Goal: Task Accomplishment & Management: Manage account settings

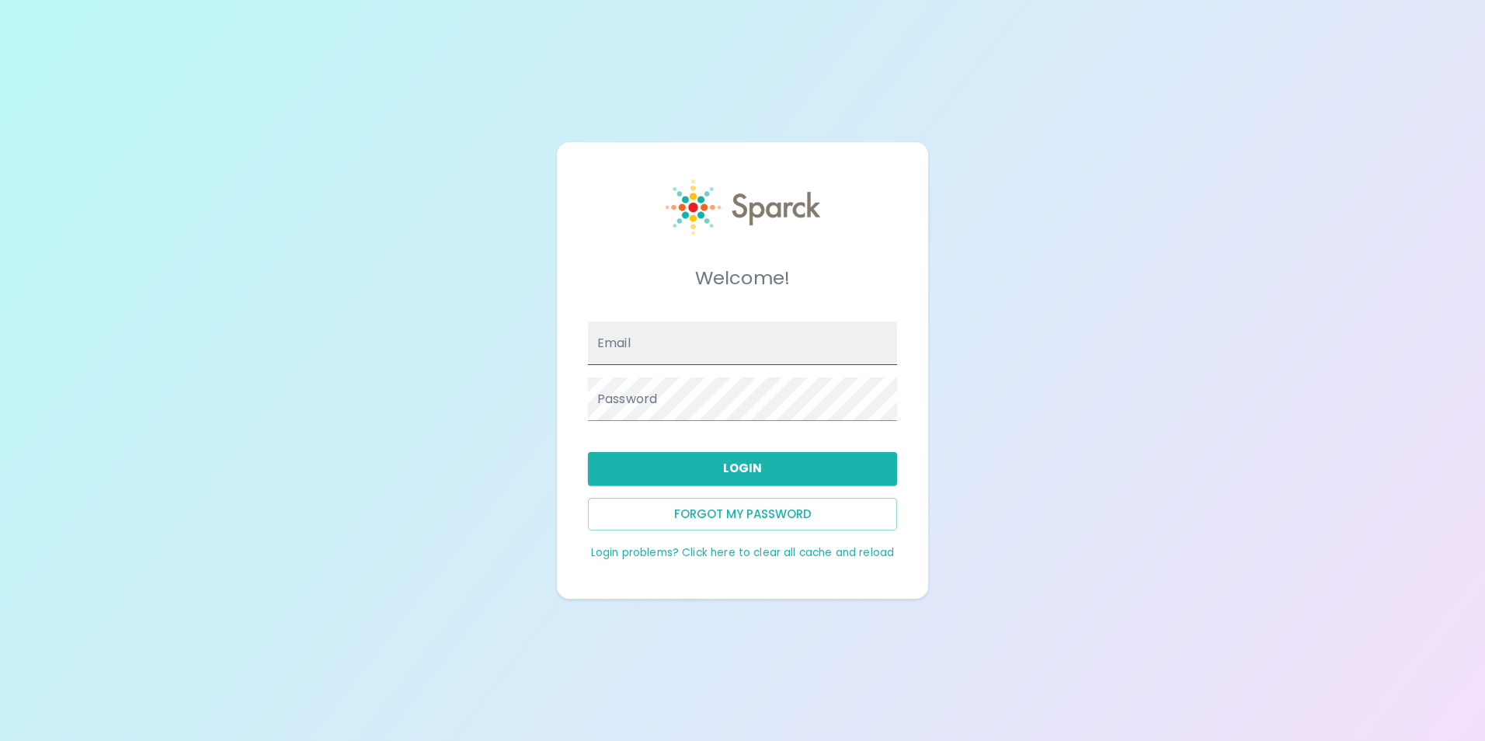
type input "[EMAIL_ADDRESS][DOMAIN_NAME]"
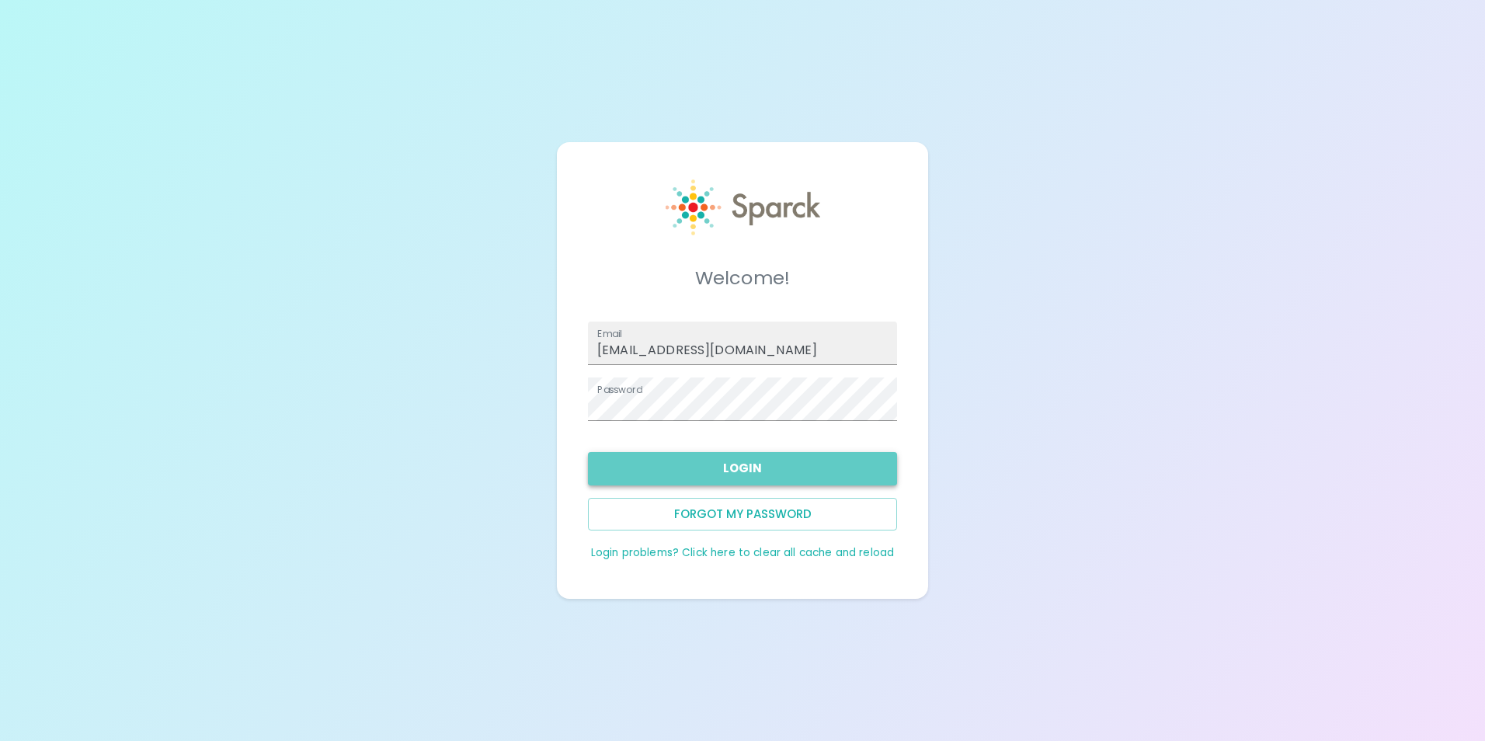
click at [789, 480] on button "Login" at bounding box center [742, 468] width 309 height 33
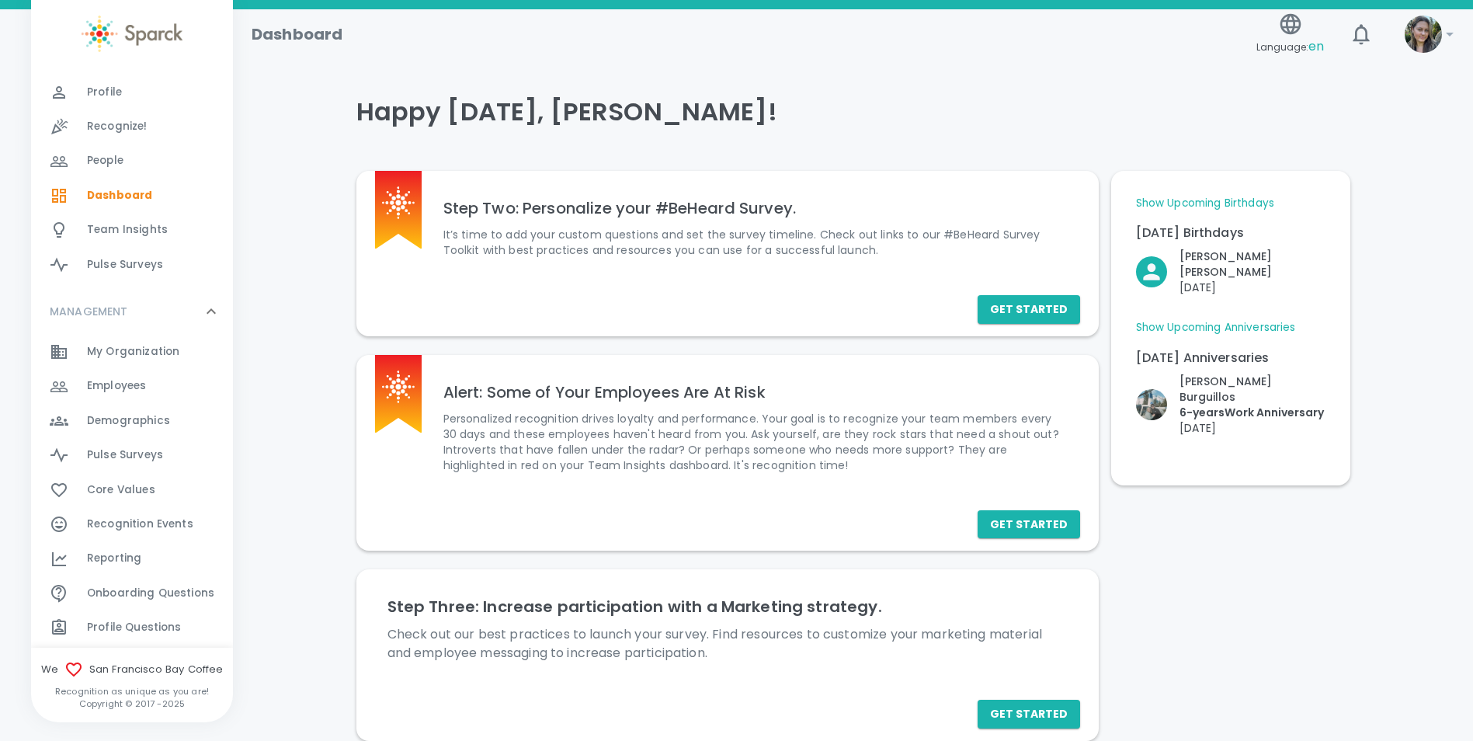
scroll to position [78, 0]
click at [105, 380] on span "Employees" at bounding box center [116, 385] width 59 height 16
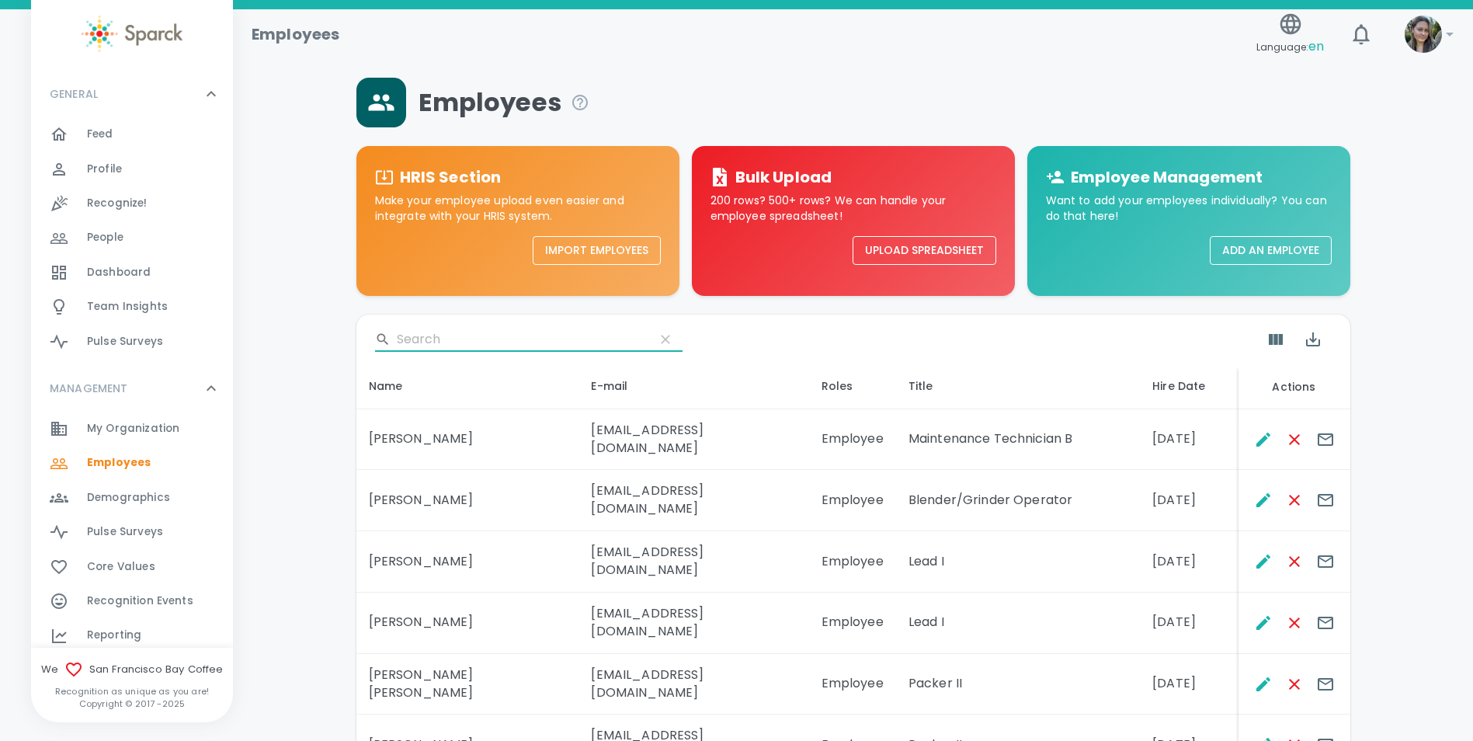
click at [411, 332] on input "Search" at bounding box center [519, 339] width 245 height 25
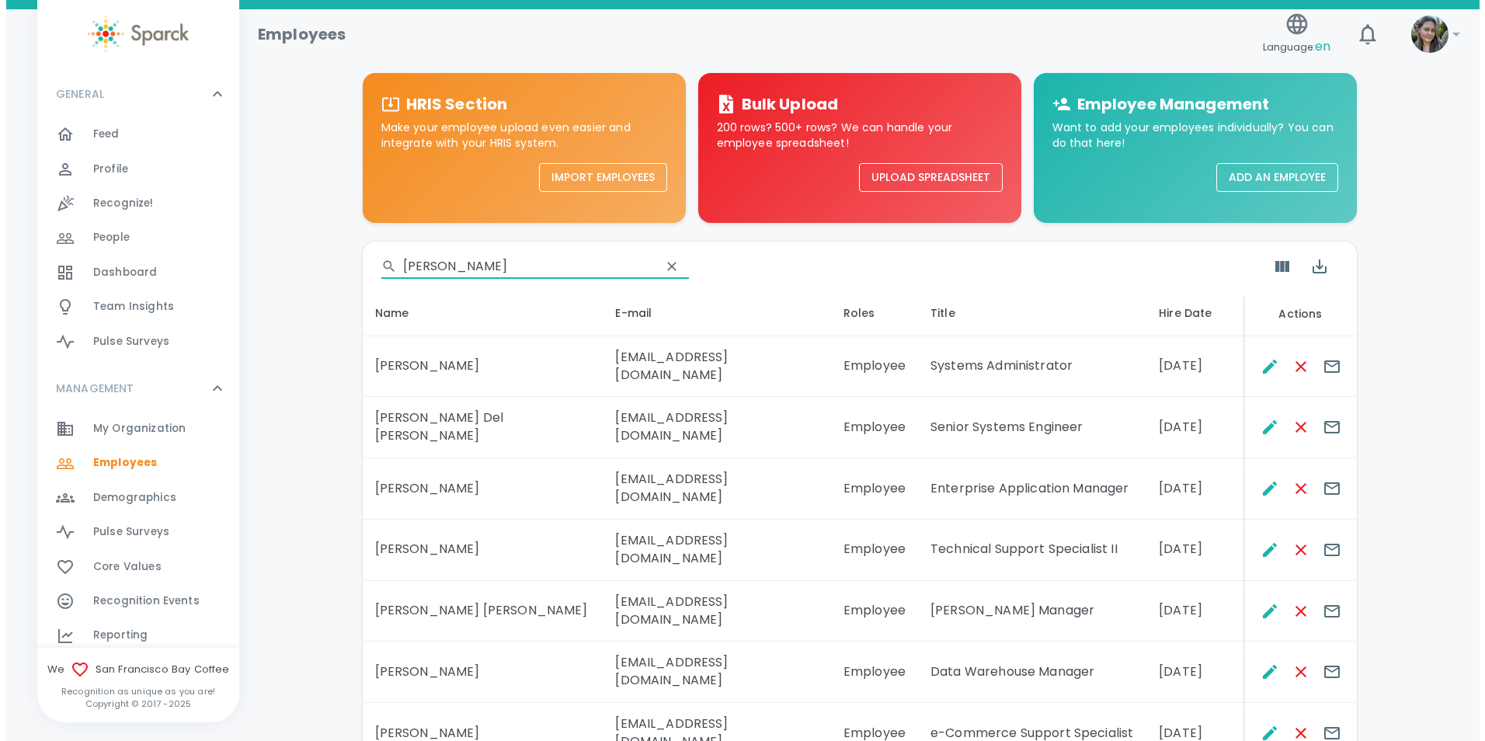
scroll to position [155, 0]
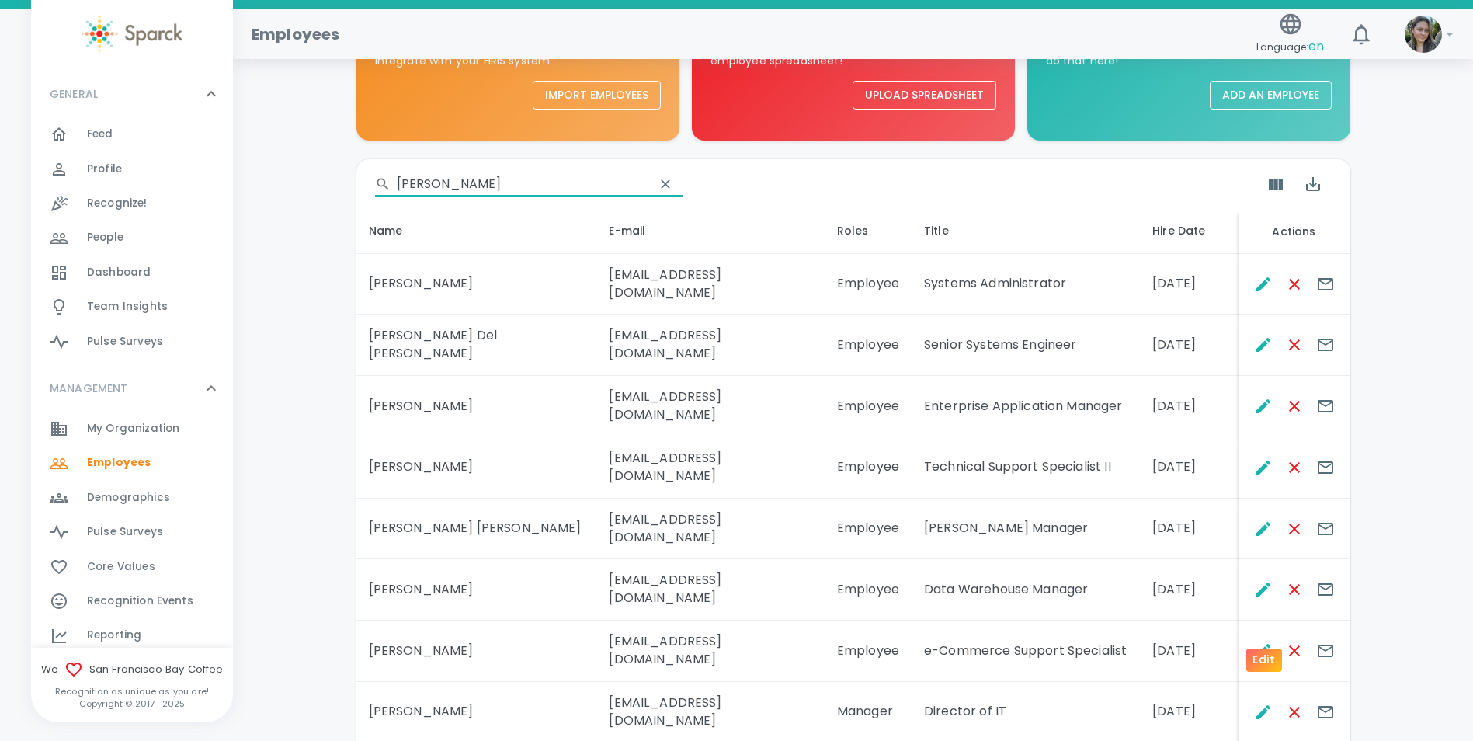
type input "[PERSON_NAME]"
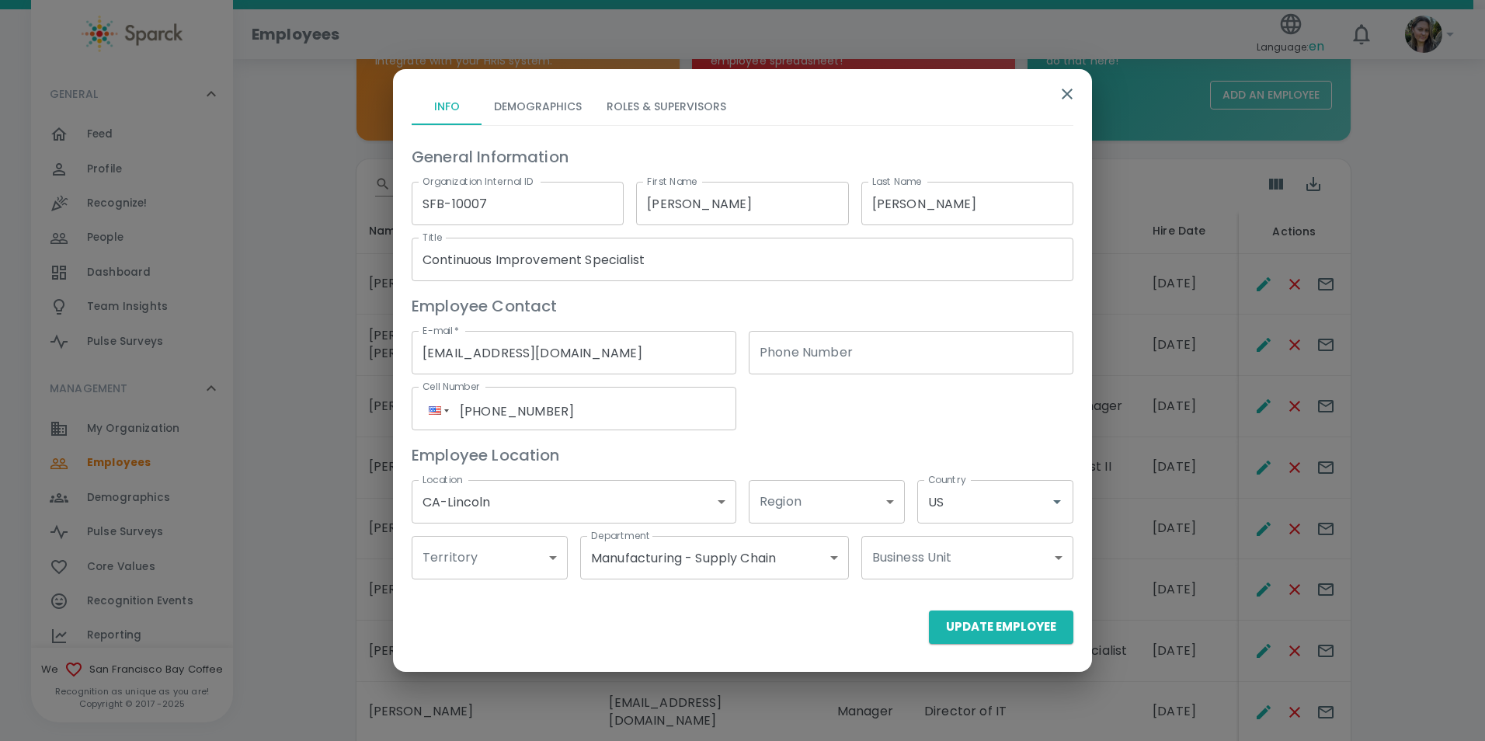
click at [660, 107] on button "Roles & Supervisors" at bounding box center [666, 106] width 144 height 37
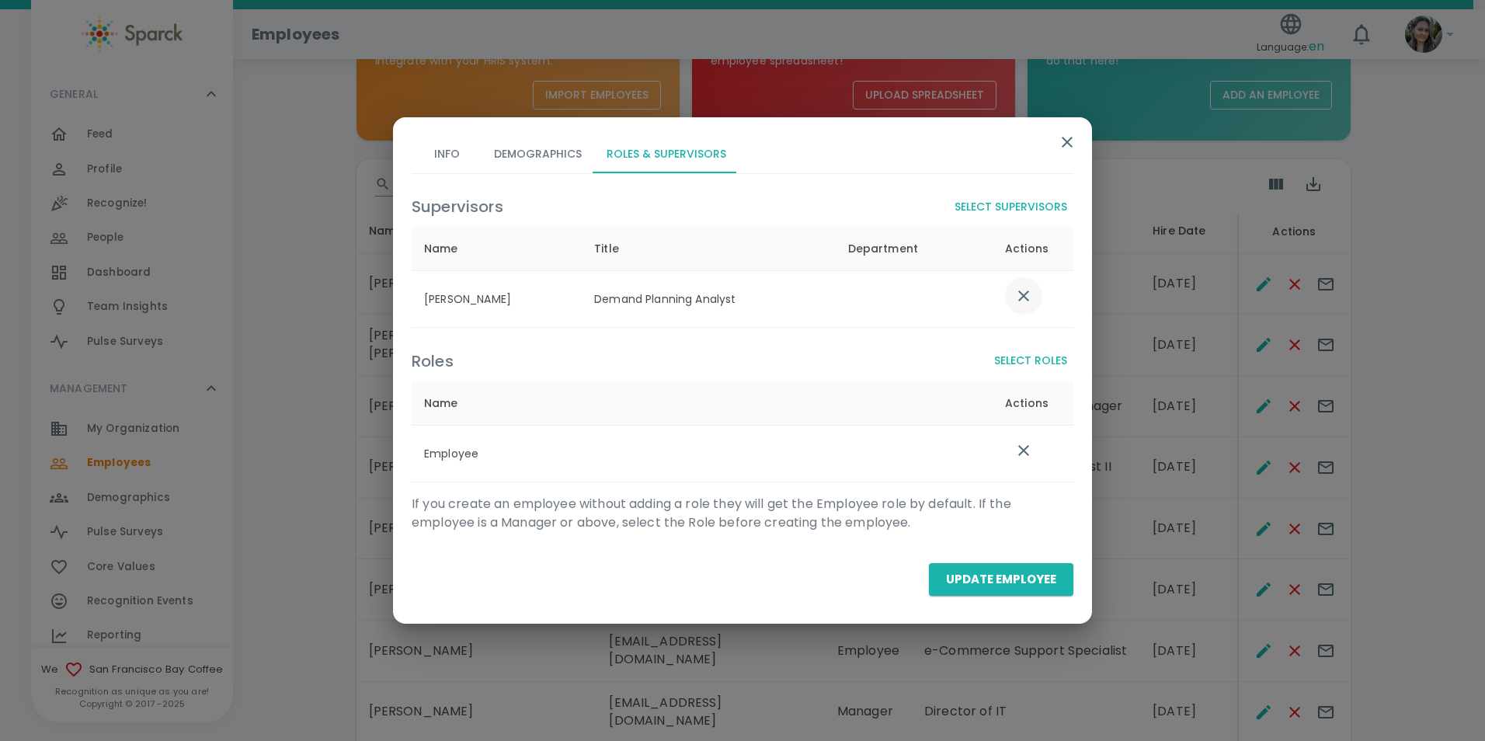
click at [1030, 285] on button "list table" at bounding box center [1023, 295] width 37 height 37
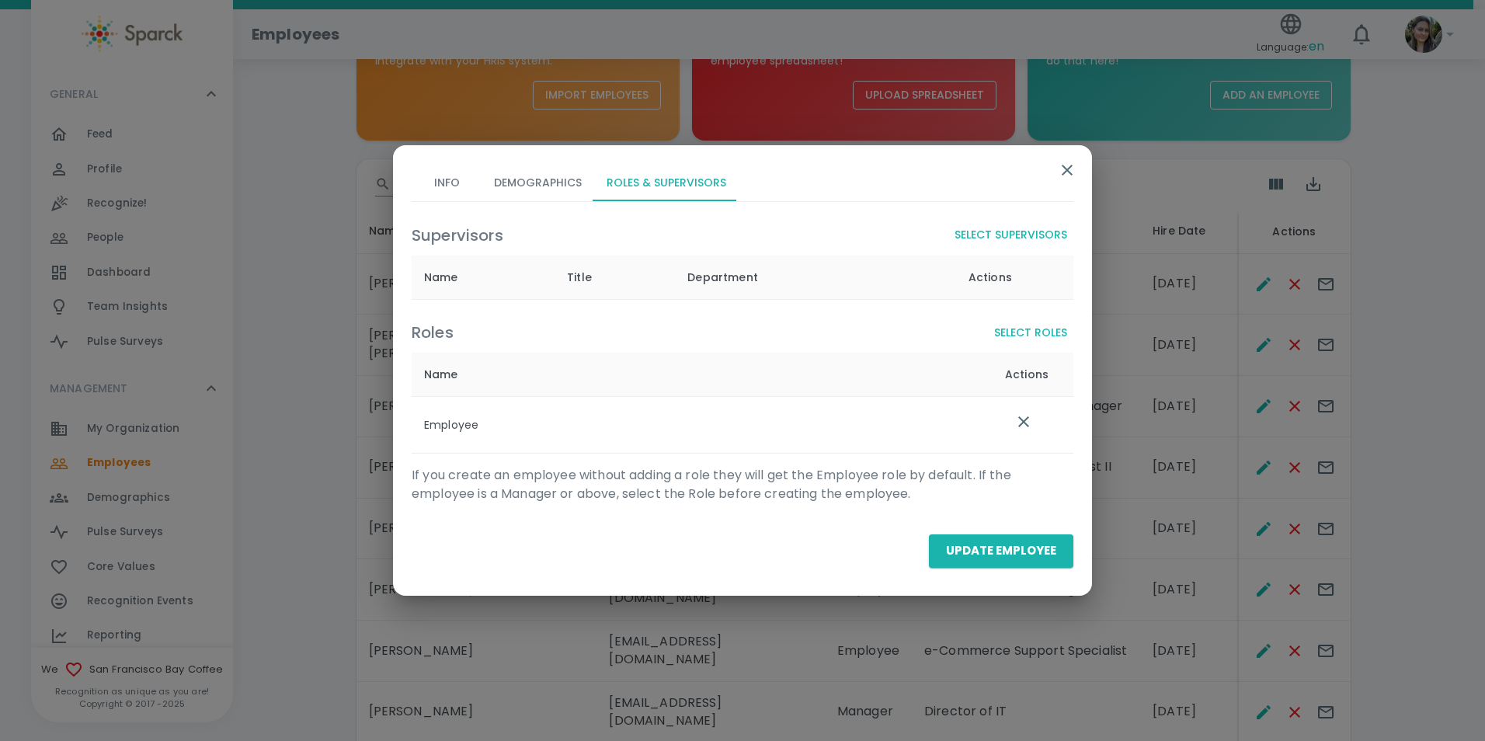
click at [1009, 220] on div "Supervisors Select Supervisors Name Title Department Actions" at bounding box center [736, 254] width 674 height 92
click at [992, 238] on button "Select Supervisors" at bounding box center [1010, 235] width 125 height 29
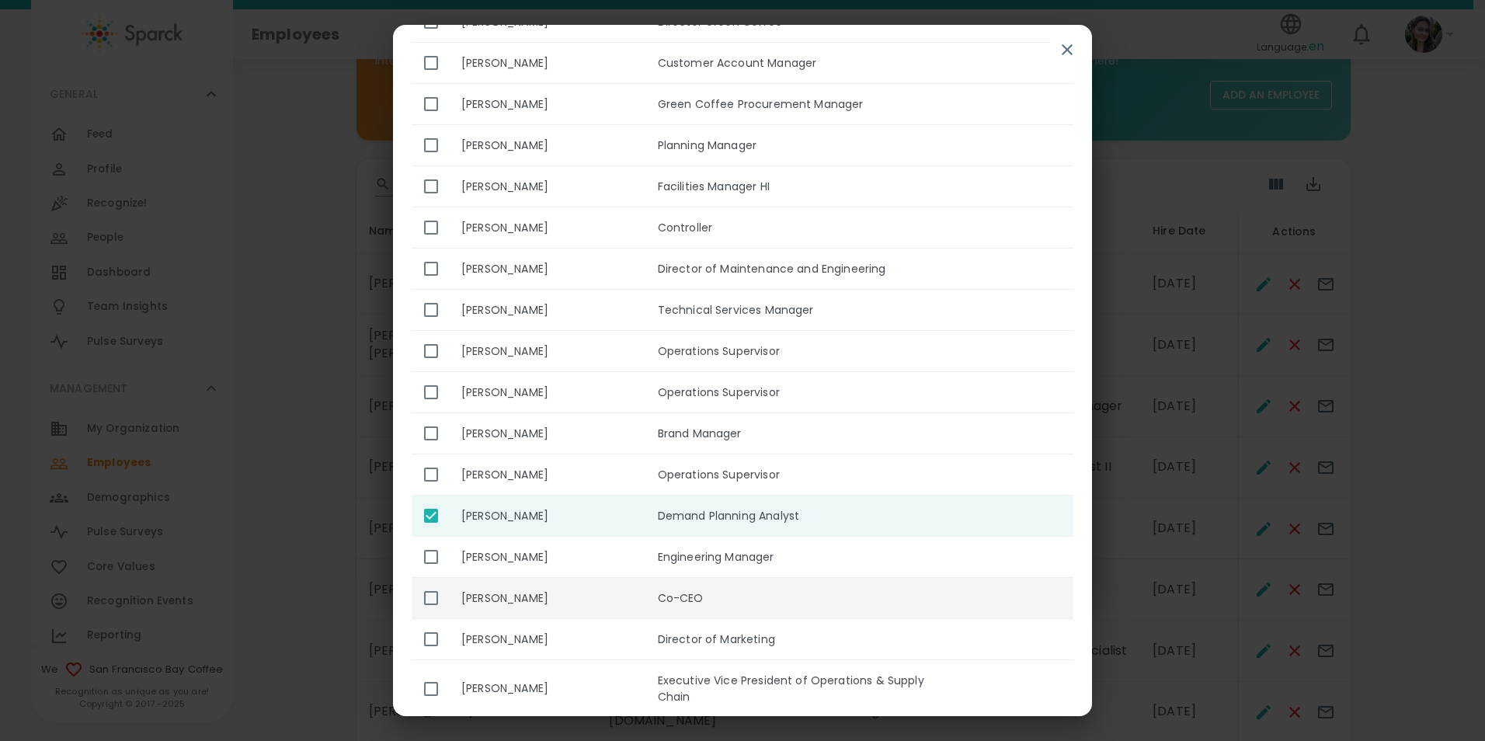
scroll to position [466, 0]
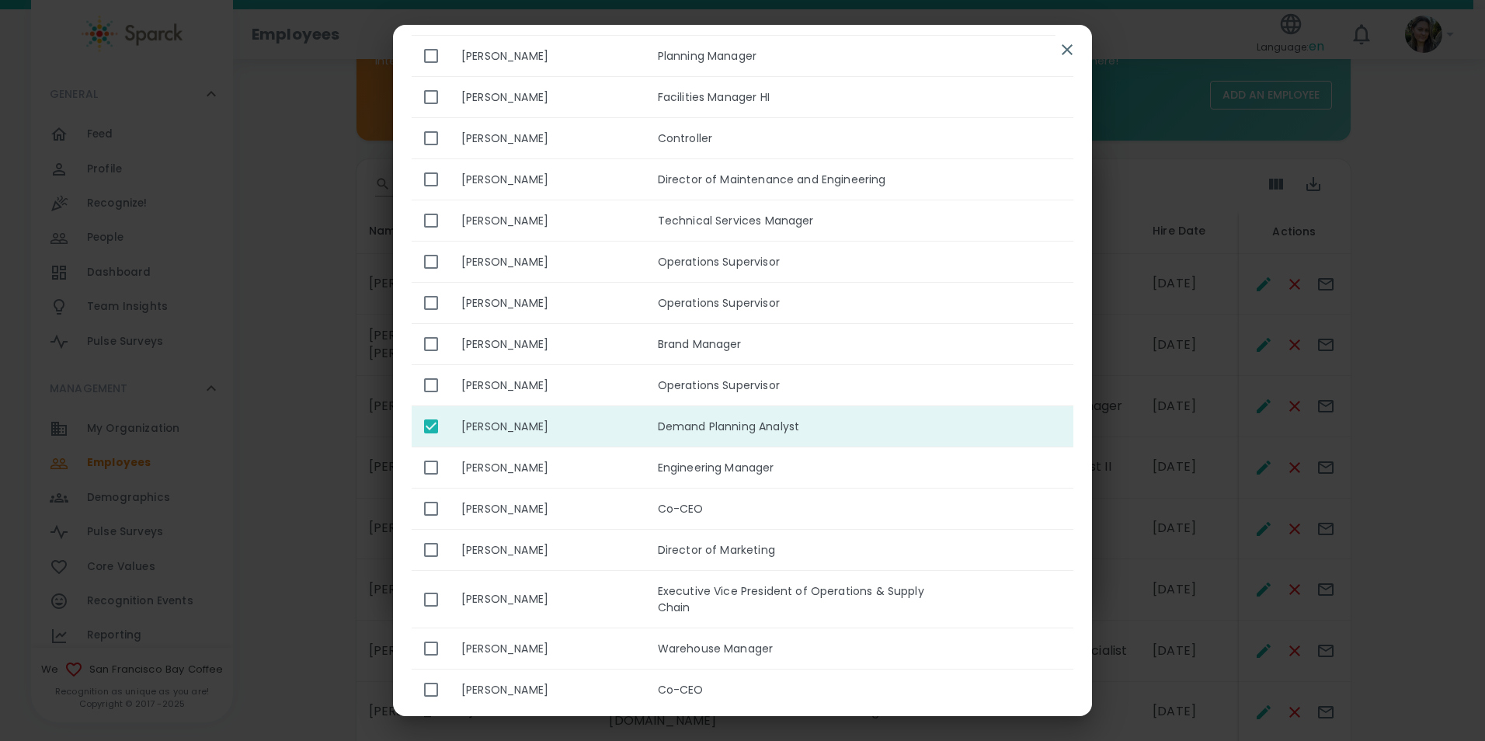
click at [435, 412] on input "enhanced table" at bounding box center [431, 426] width 33 height 33
checkbox input "false"
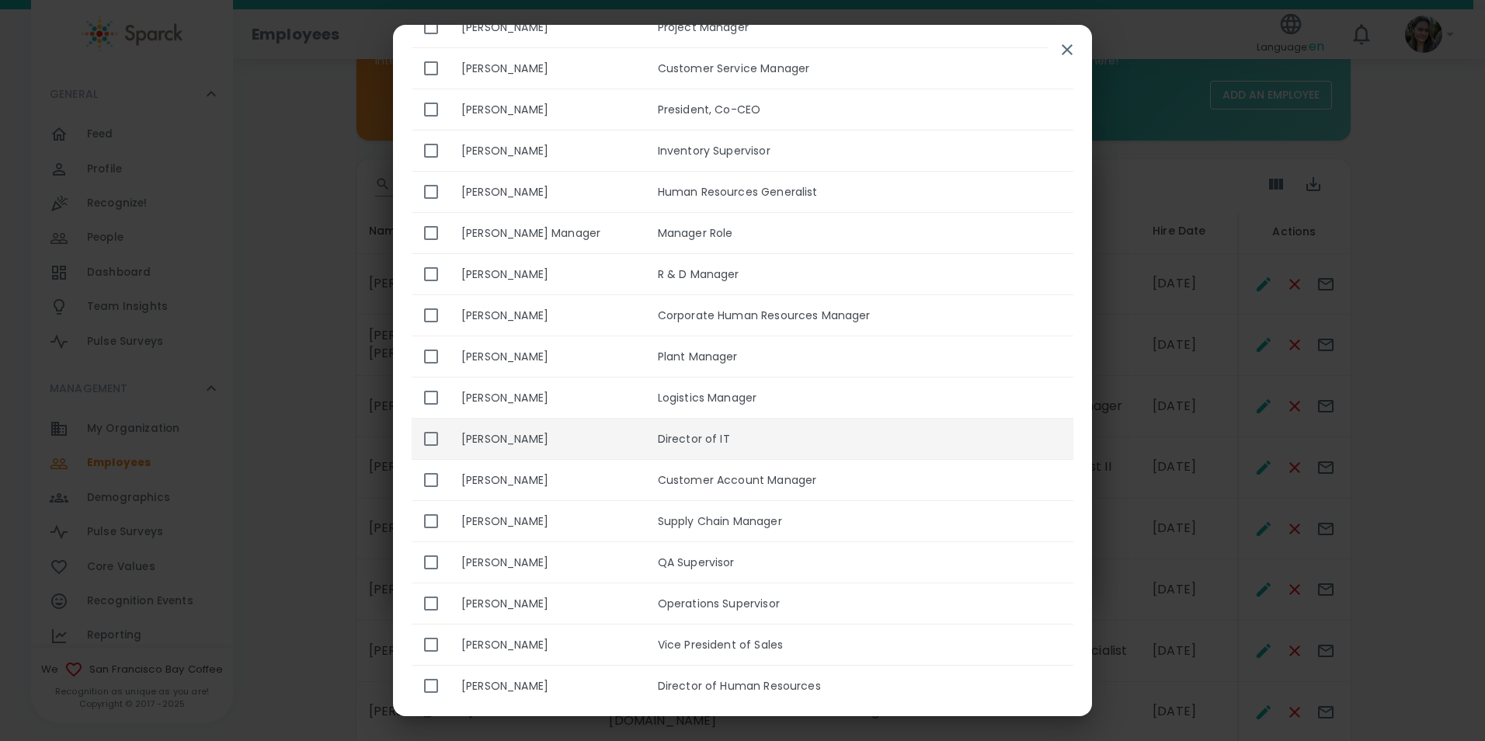
scroll to position [1445, 0]
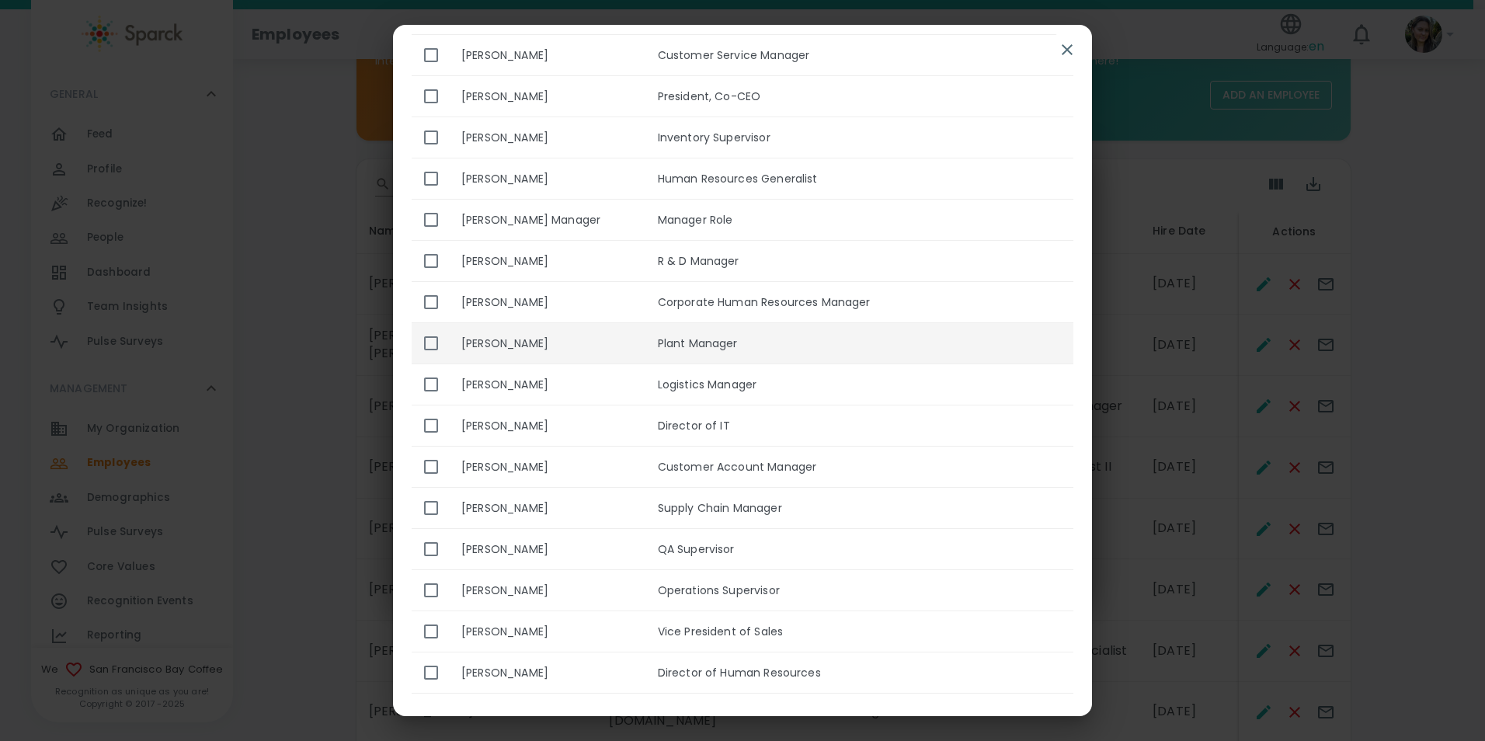
click at [429, 327] on input "enhanced table" at bounding box center [431, 343] width 33 height 33
checkbox input "true"
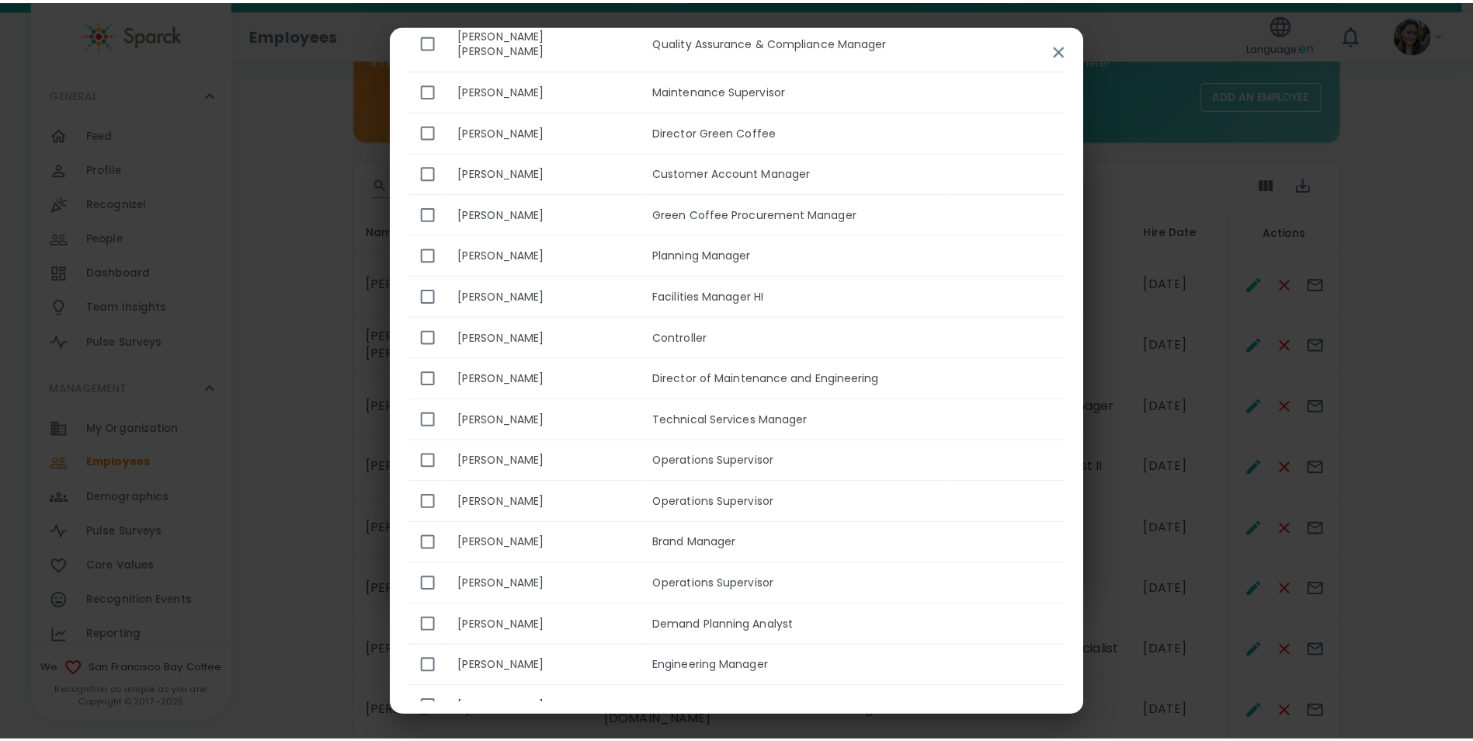
scroll to position [0, 0]
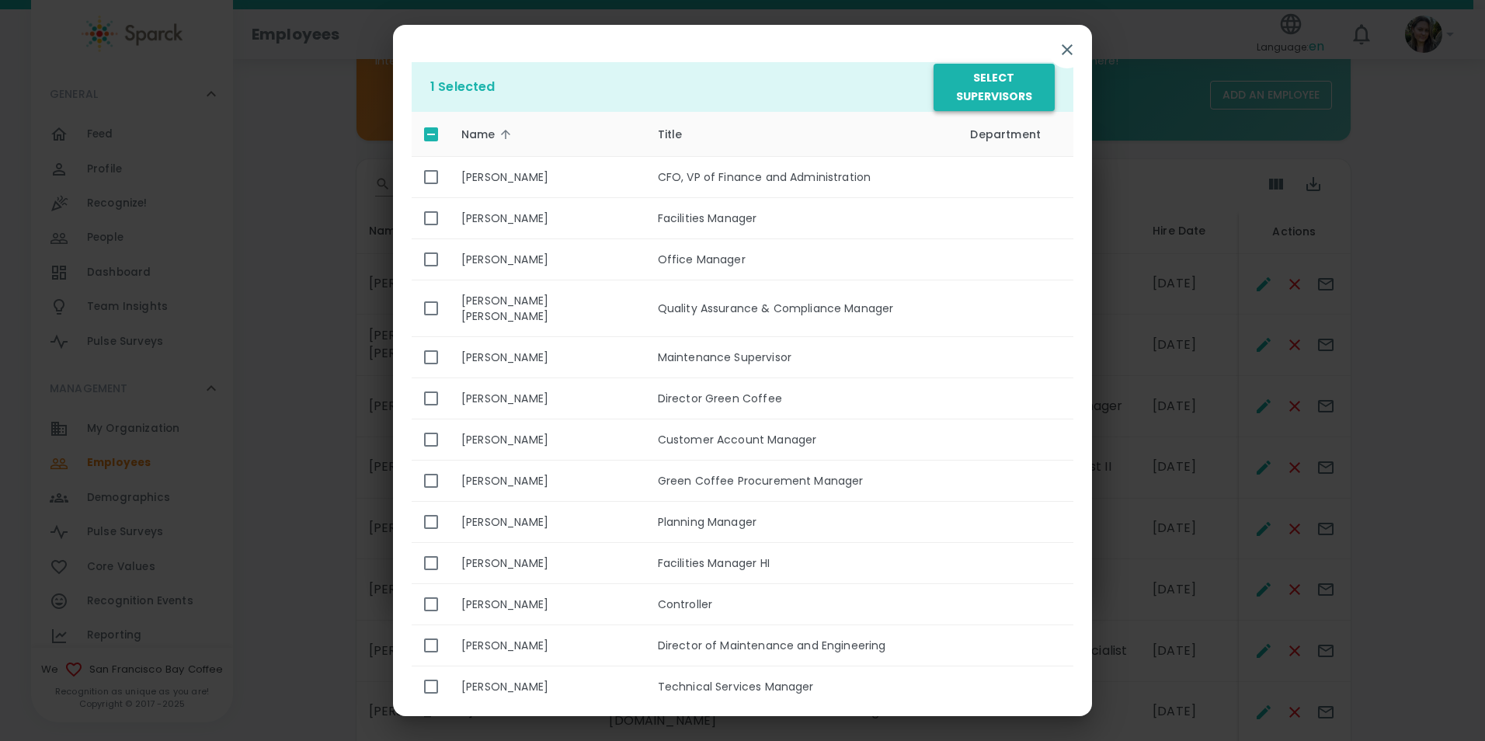
click at [1008, 89] on button "Select Supervisors" at bounding box center [993, 87] width 121 height 47
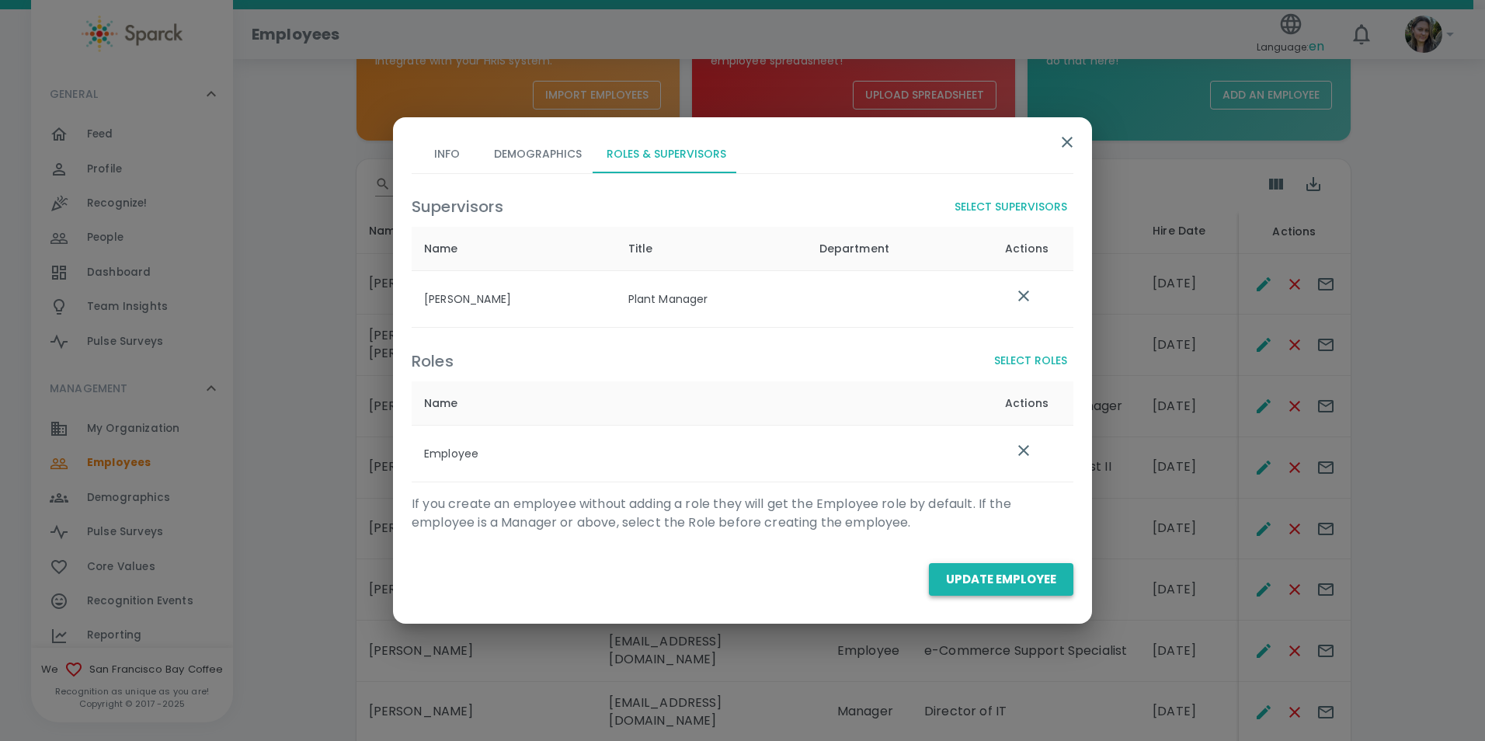
click at [1018, 586] on button "Update Employee" at bounding box center [1001, 579] width 144 height 33
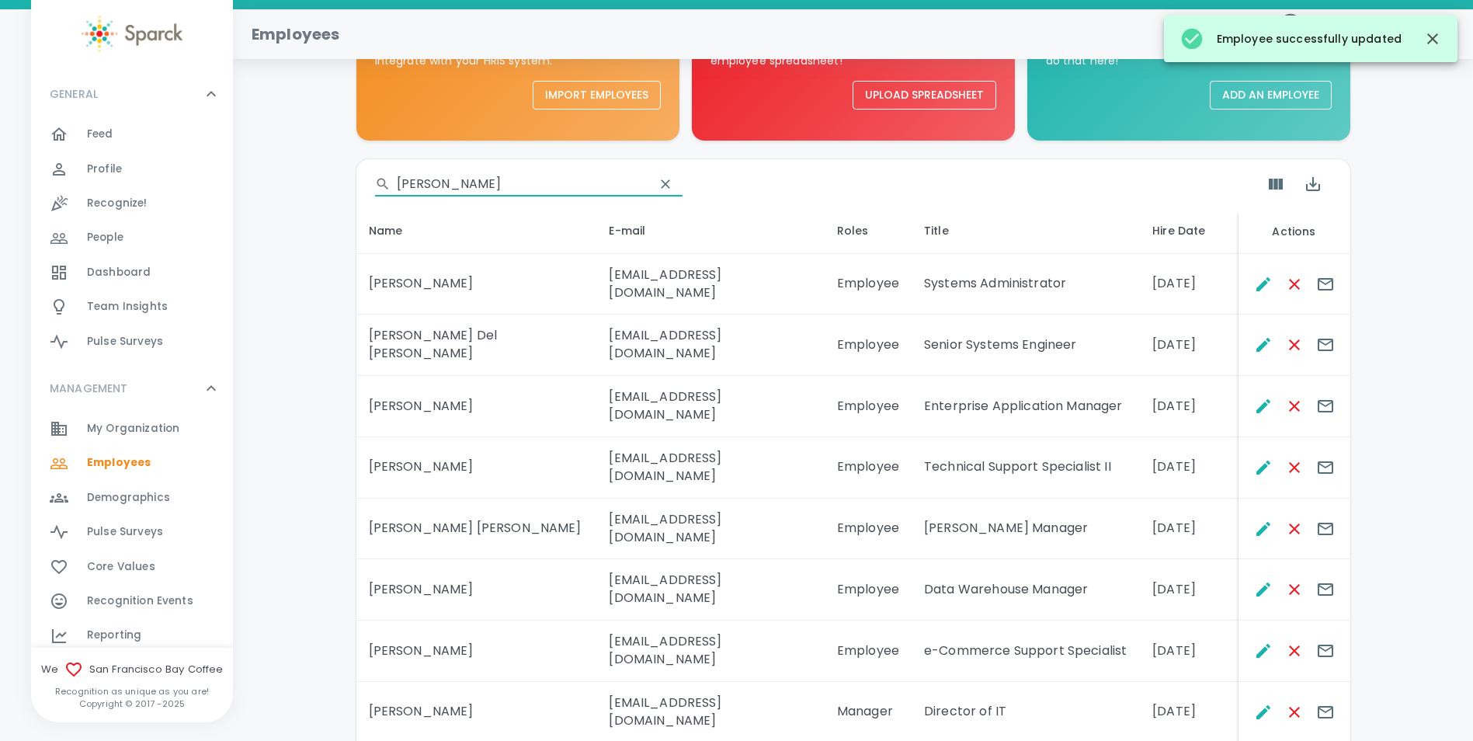
click at [475, 190] on input "[PERSON_NAME]" at bounding box center [519, 184] width 245 height 25
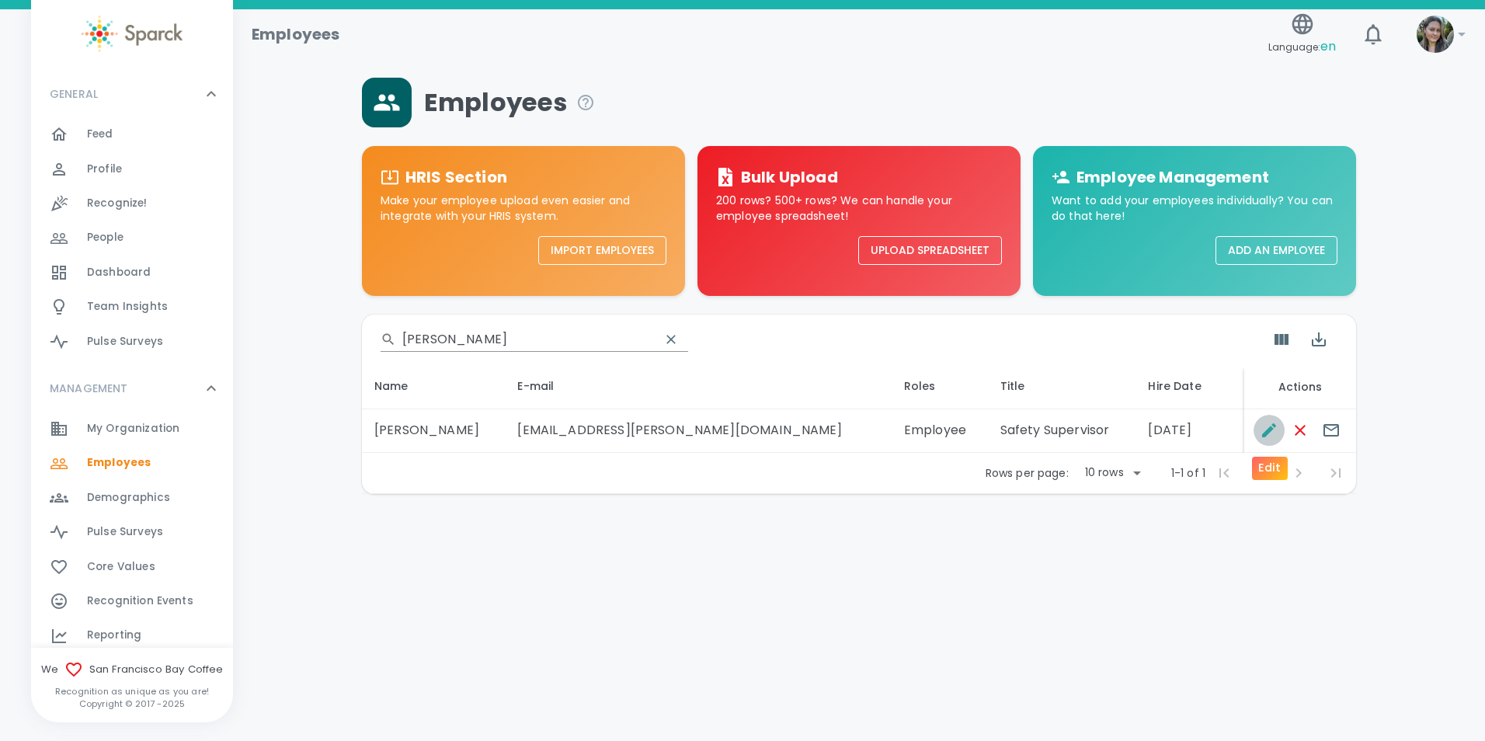
click at [1259, 426] on icon "Edit" at bounding box center [1268, 430] width 19 height 19
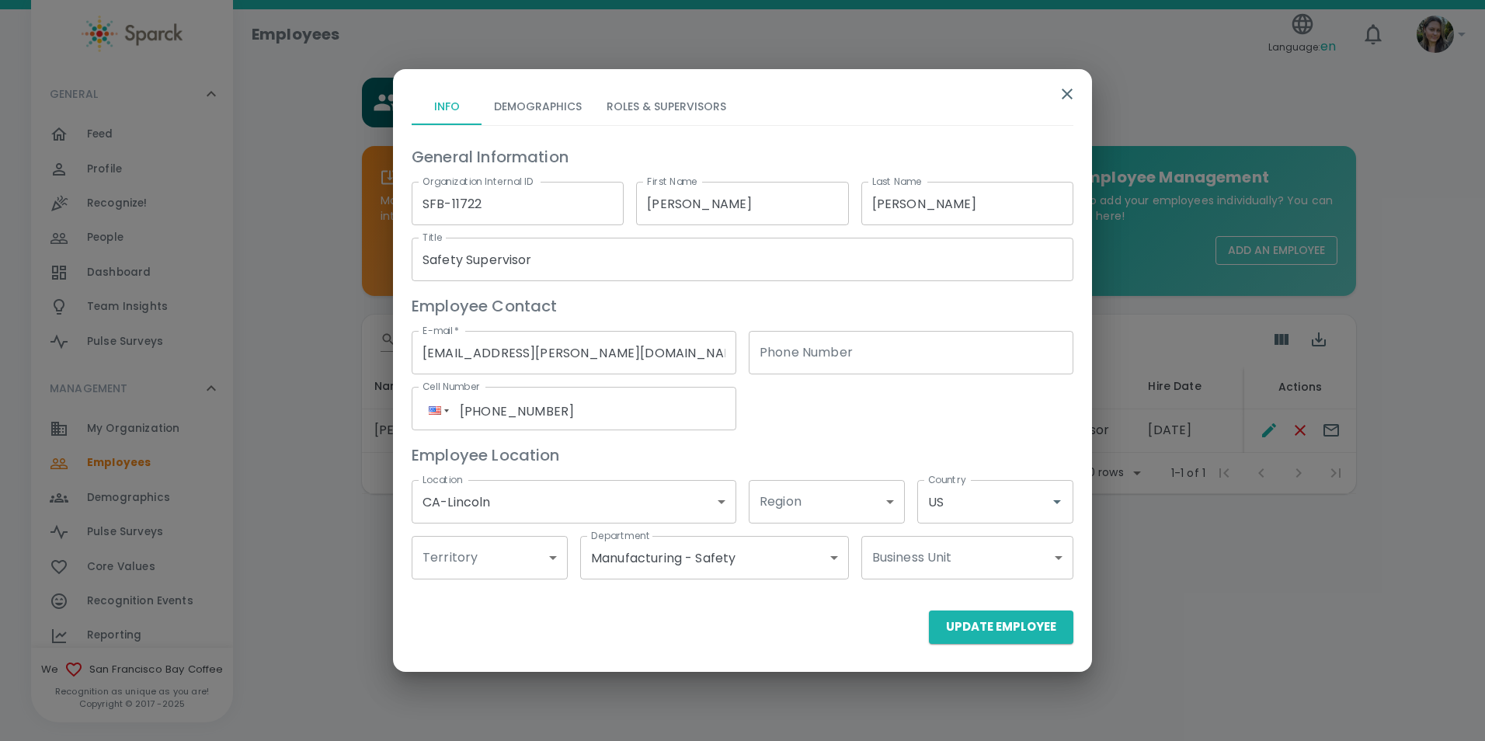
click at [663, 113] on button "Roles & Supervisors" at bounding box center [666, 106] width 144 height 37
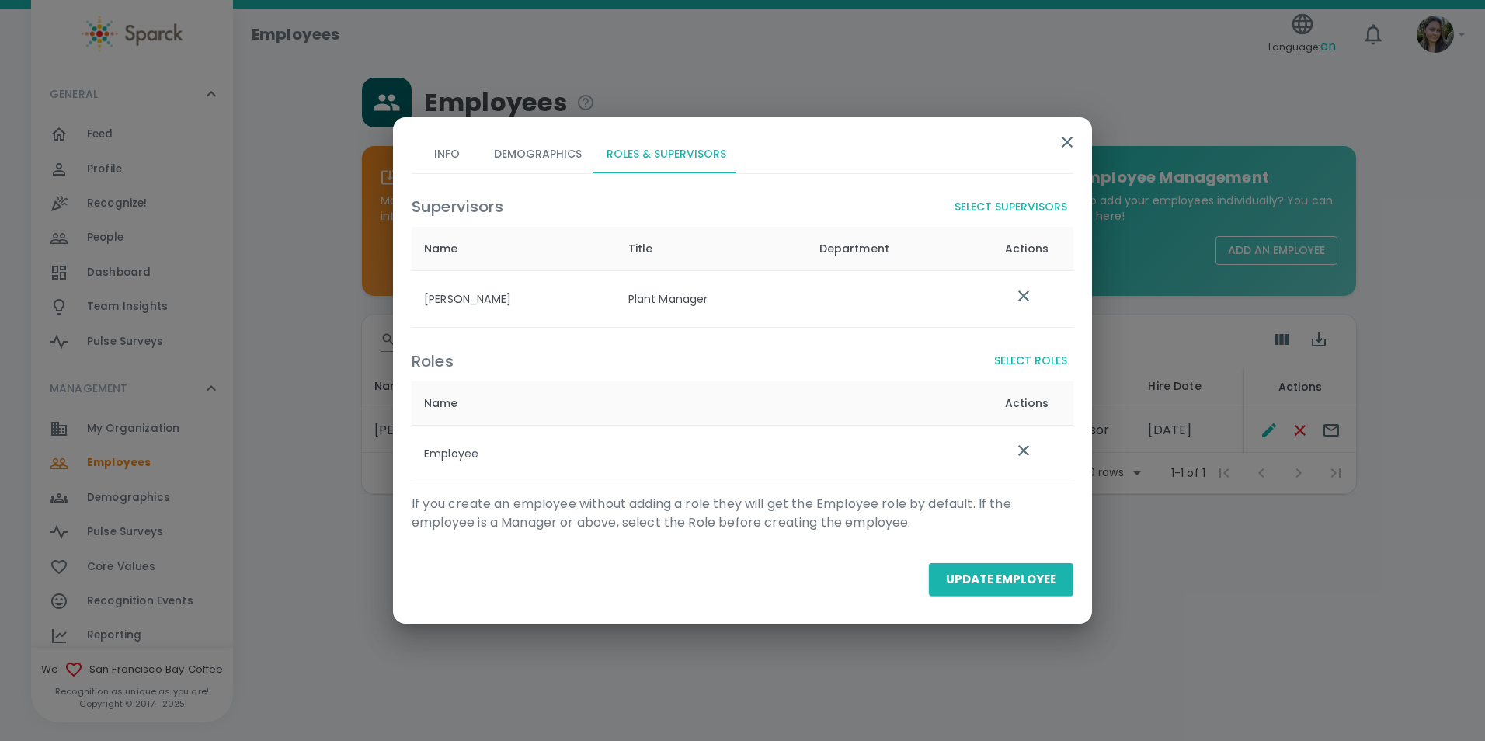
click at [1066, 142] on icon "button" at bounding box center [1066, 142] width 11 height 11
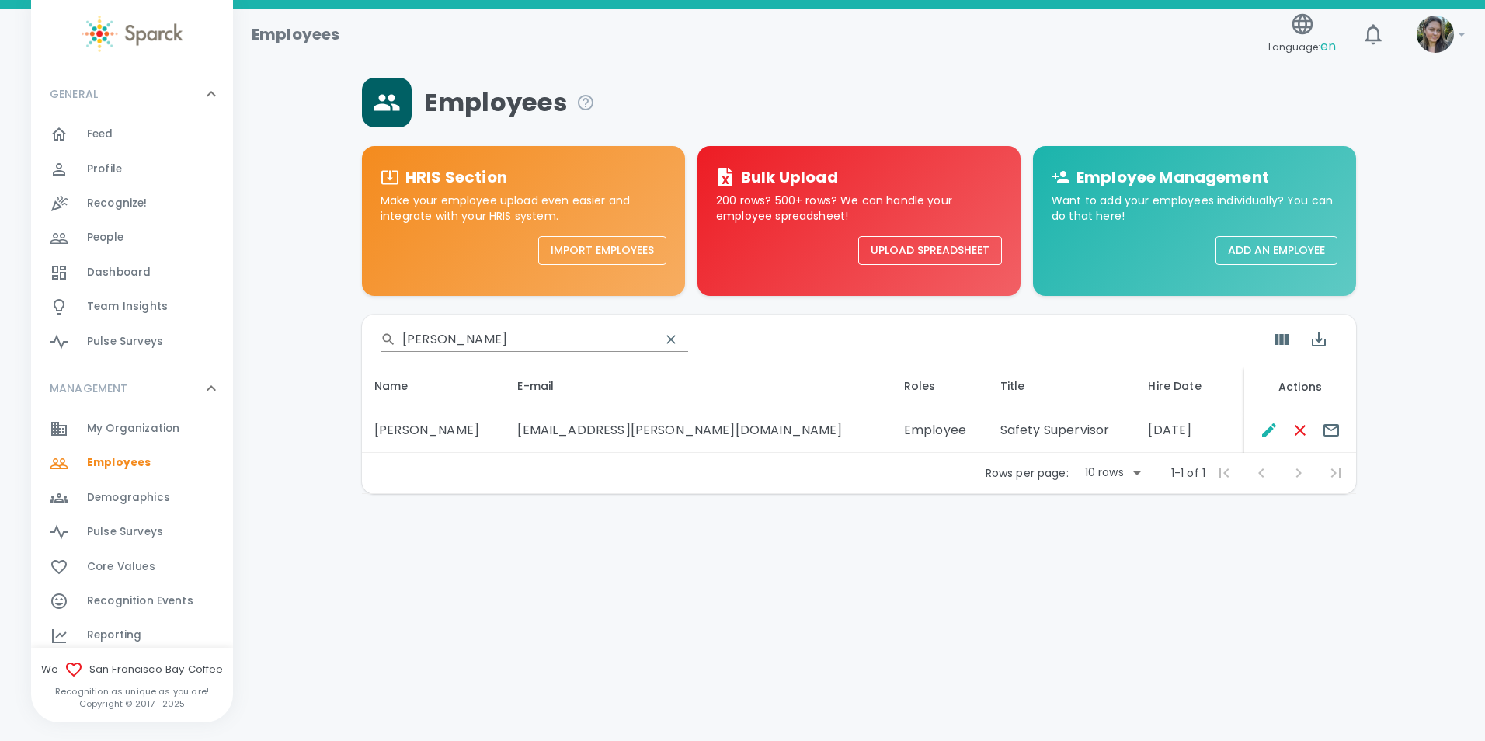
click at [471, 337] on input "[PERSON_NAME]" at bounding box center [524, 339] width 245 height 25
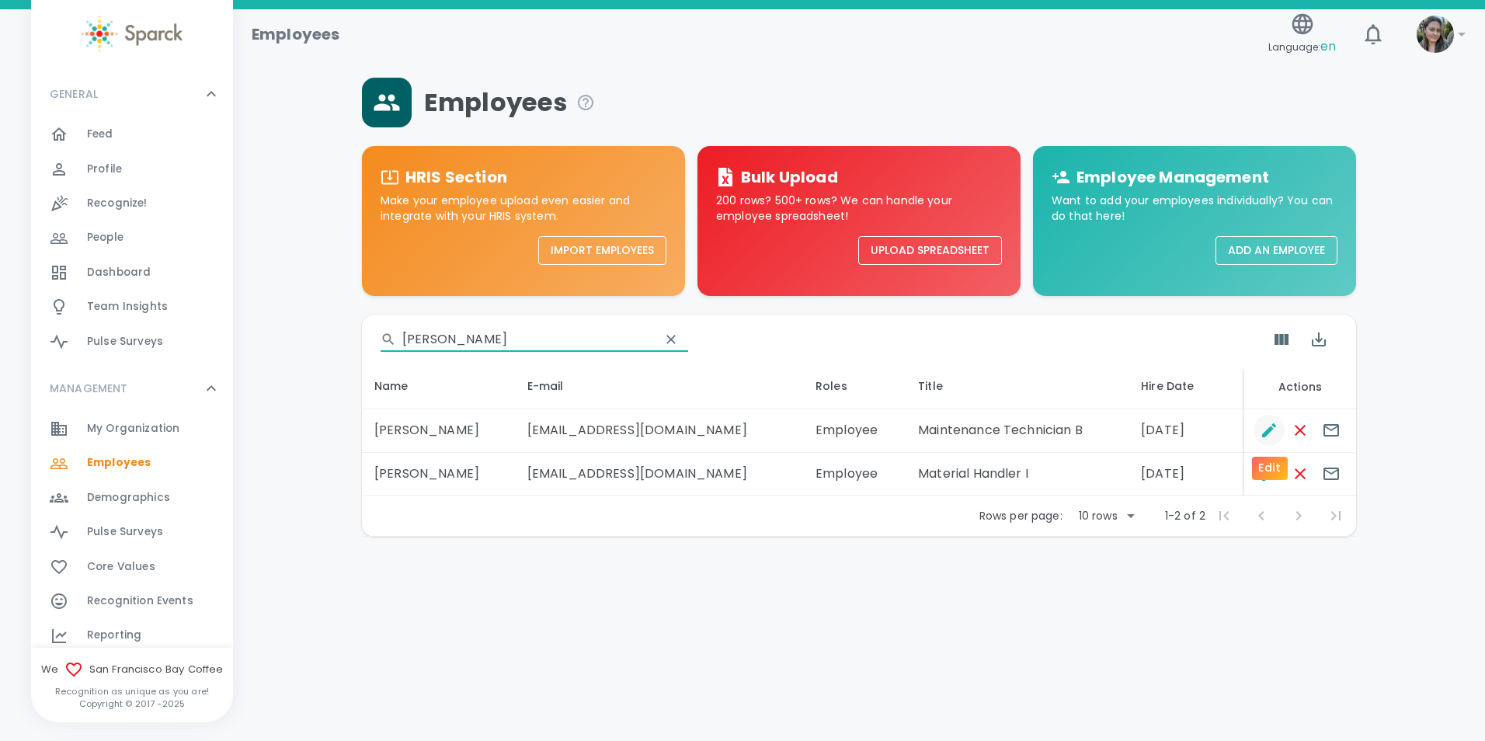
click at [1271, 428] on icon "Edit" at bounding box center [1269, 430] width 14 height 14
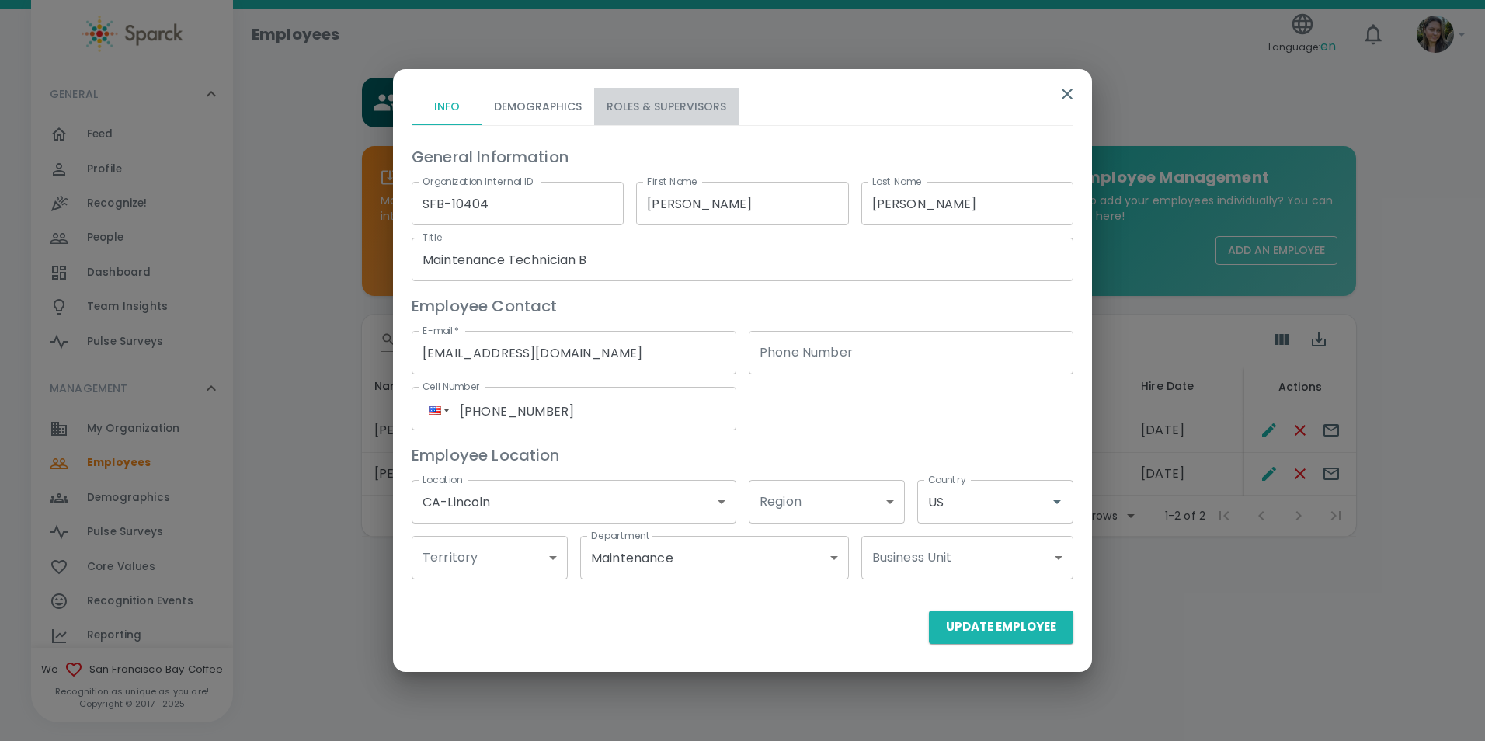
click at [676, 92] on button "Roles & Supervisors" at bounding box center [666, 106] width 144 height 37
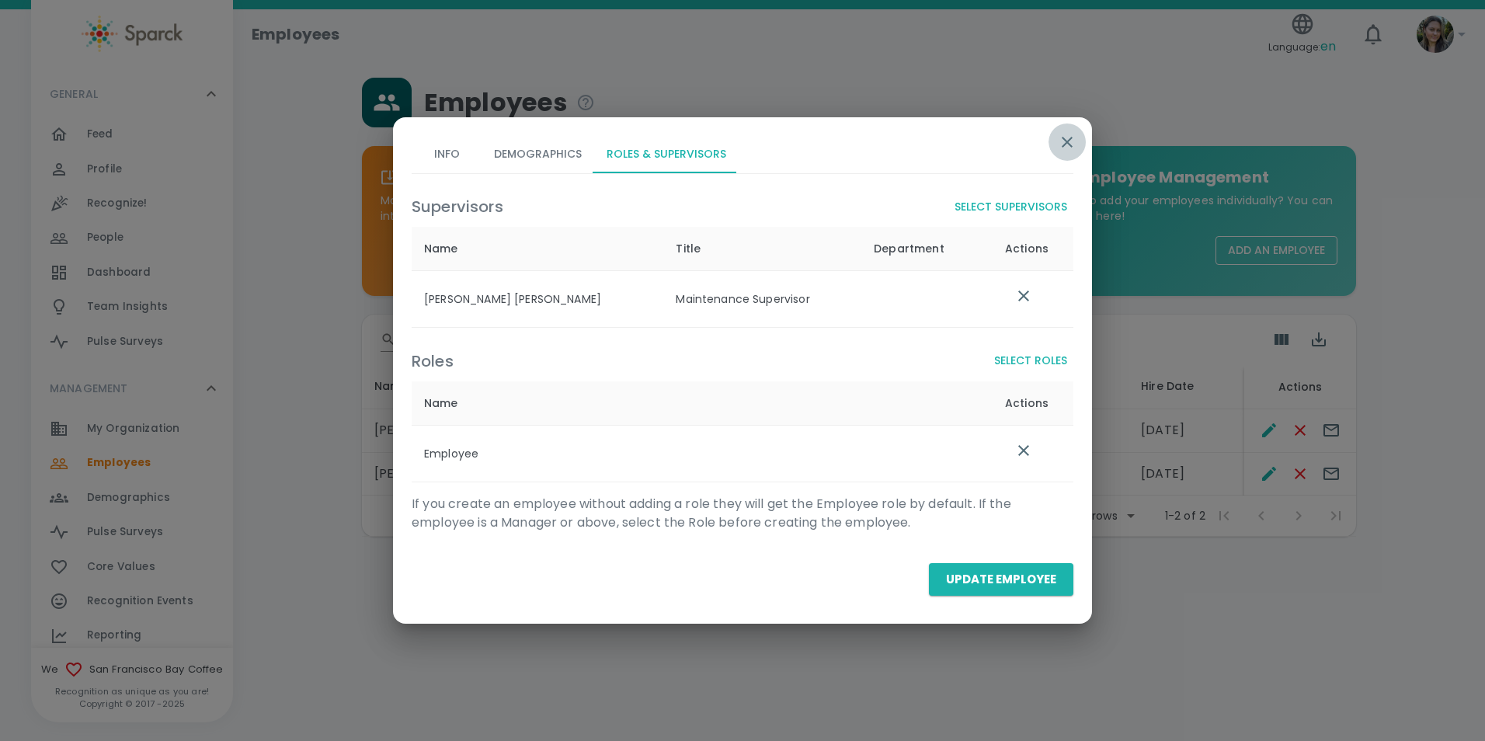
click at [1065, 140] on icon "button" at bounding box center [1066, 142] width 11 height 11
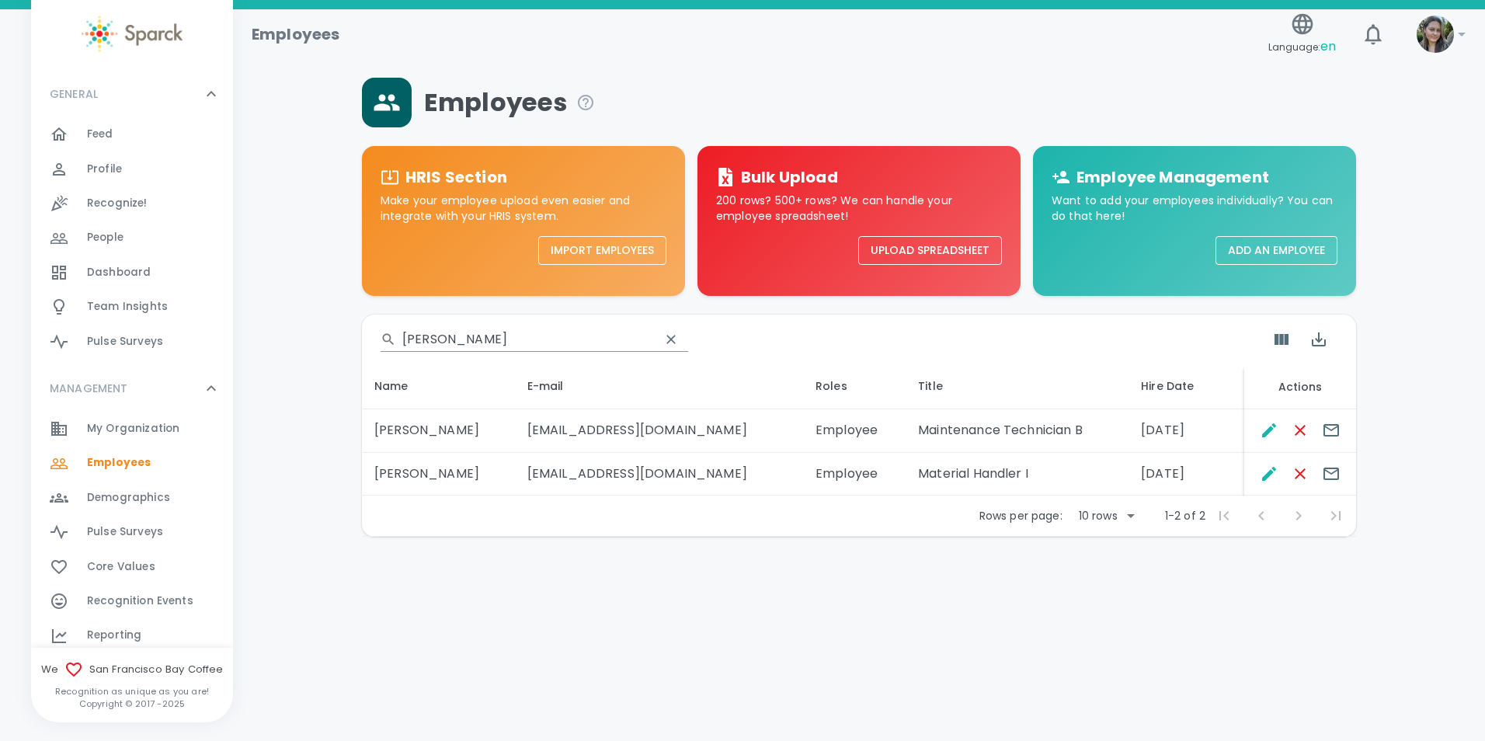
click at [499, 342] on input "[PERSON_NAME]" at bounding box center [524, 339] width 245 height 25
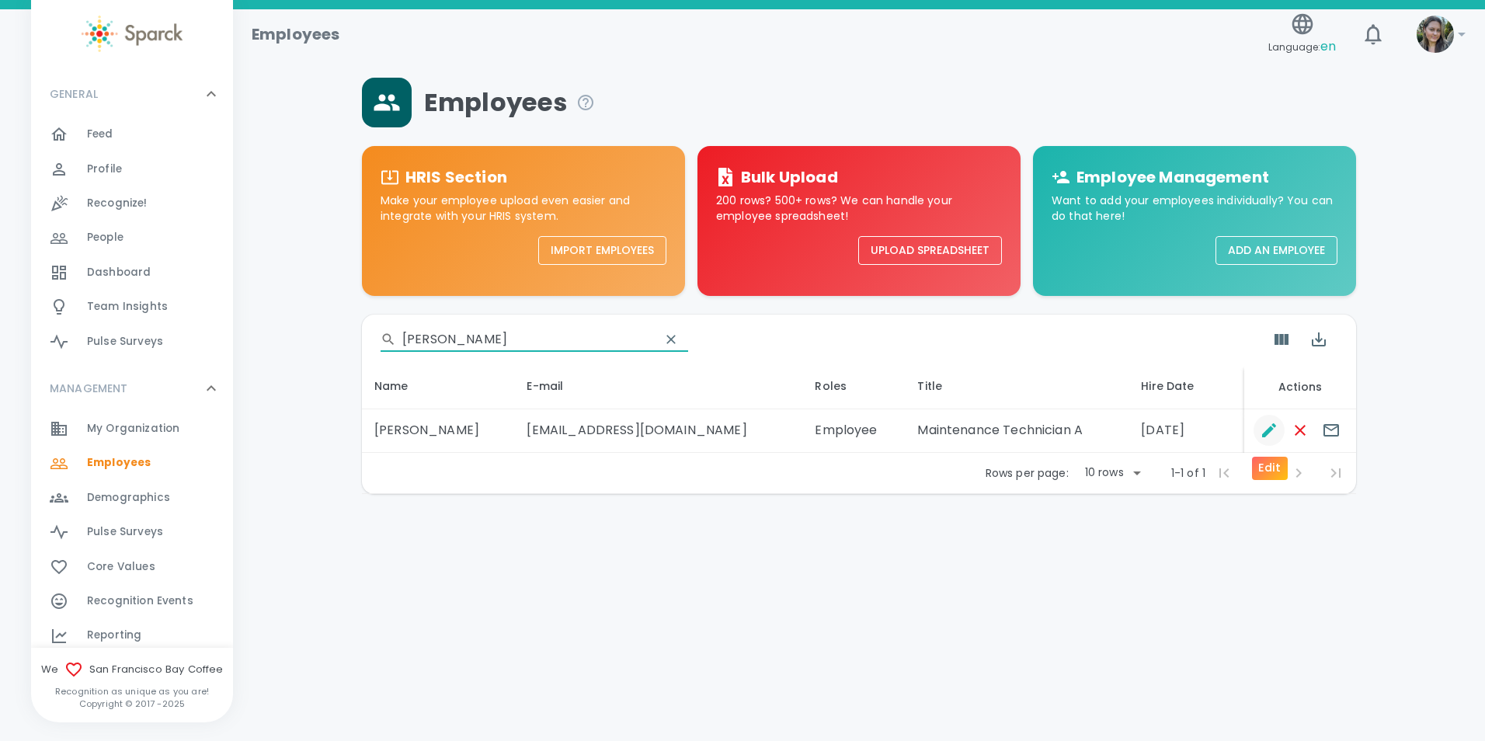
type input "[PERSON_NAME]"
click at [1273, 430] on icon "Edit" at bounding box center [1268, 430] width 19 height 19
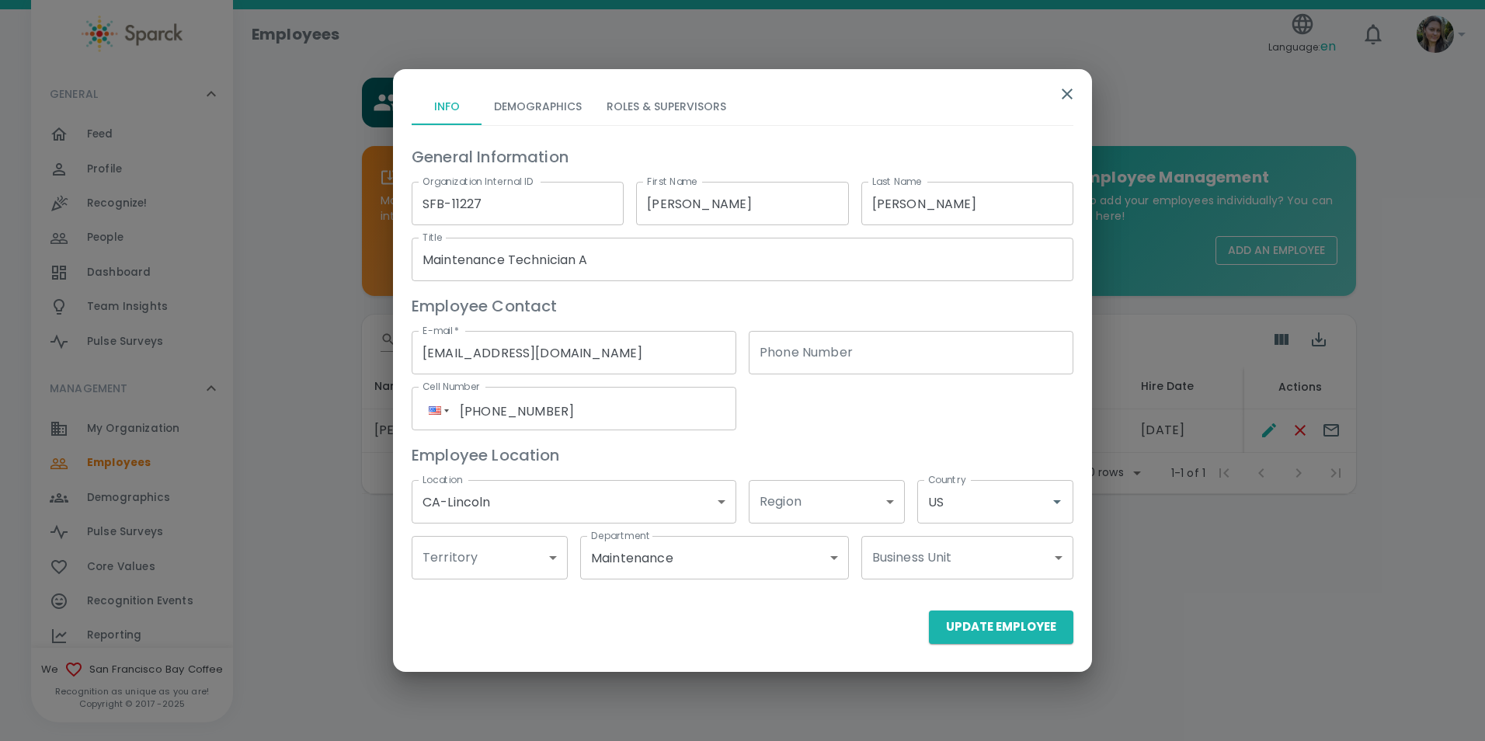
click at [660, 99] on button "Roles & Supervisors" at bounding box center [666, 106] width 144 height 37
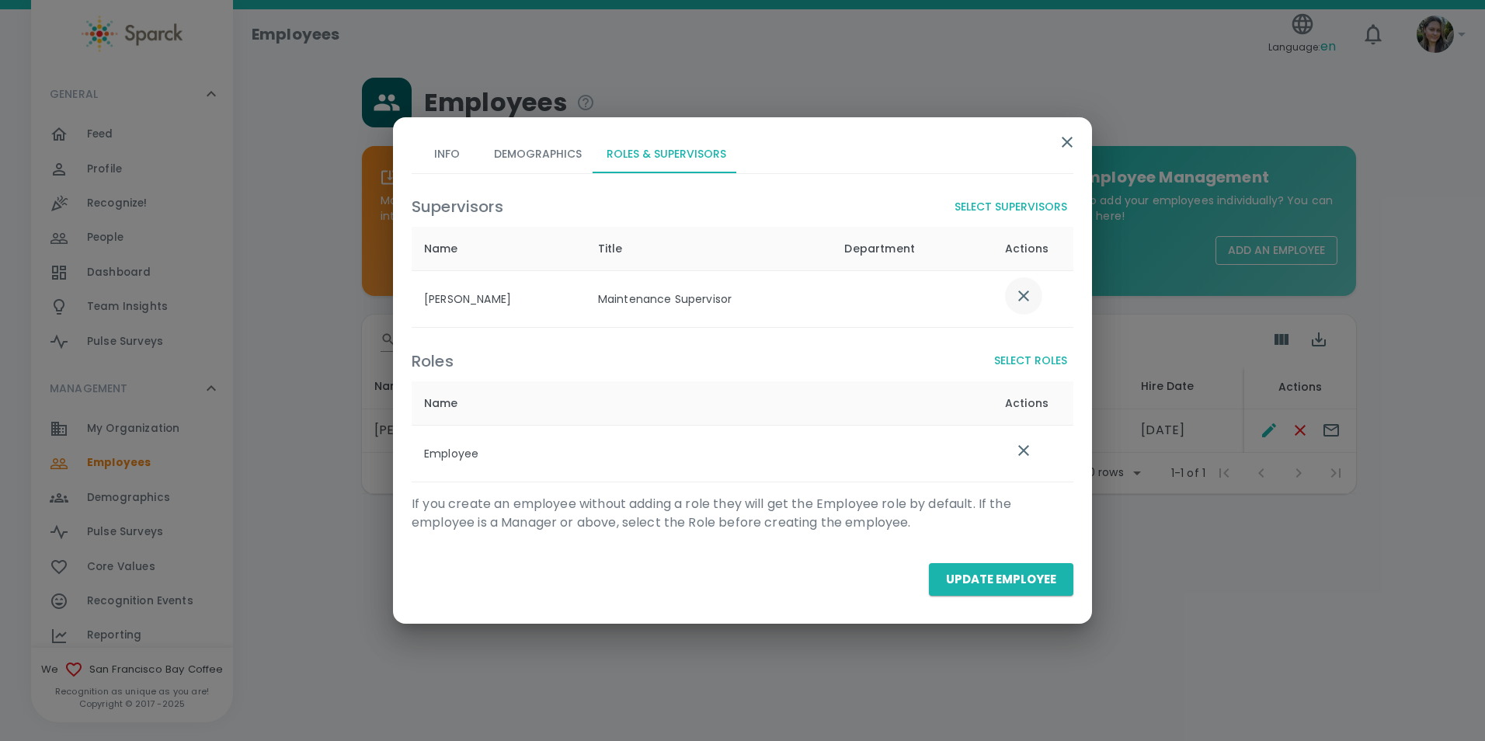
click at [1011, 303] on button "list table" at bounding box center [1023, 295] width 37 height 37
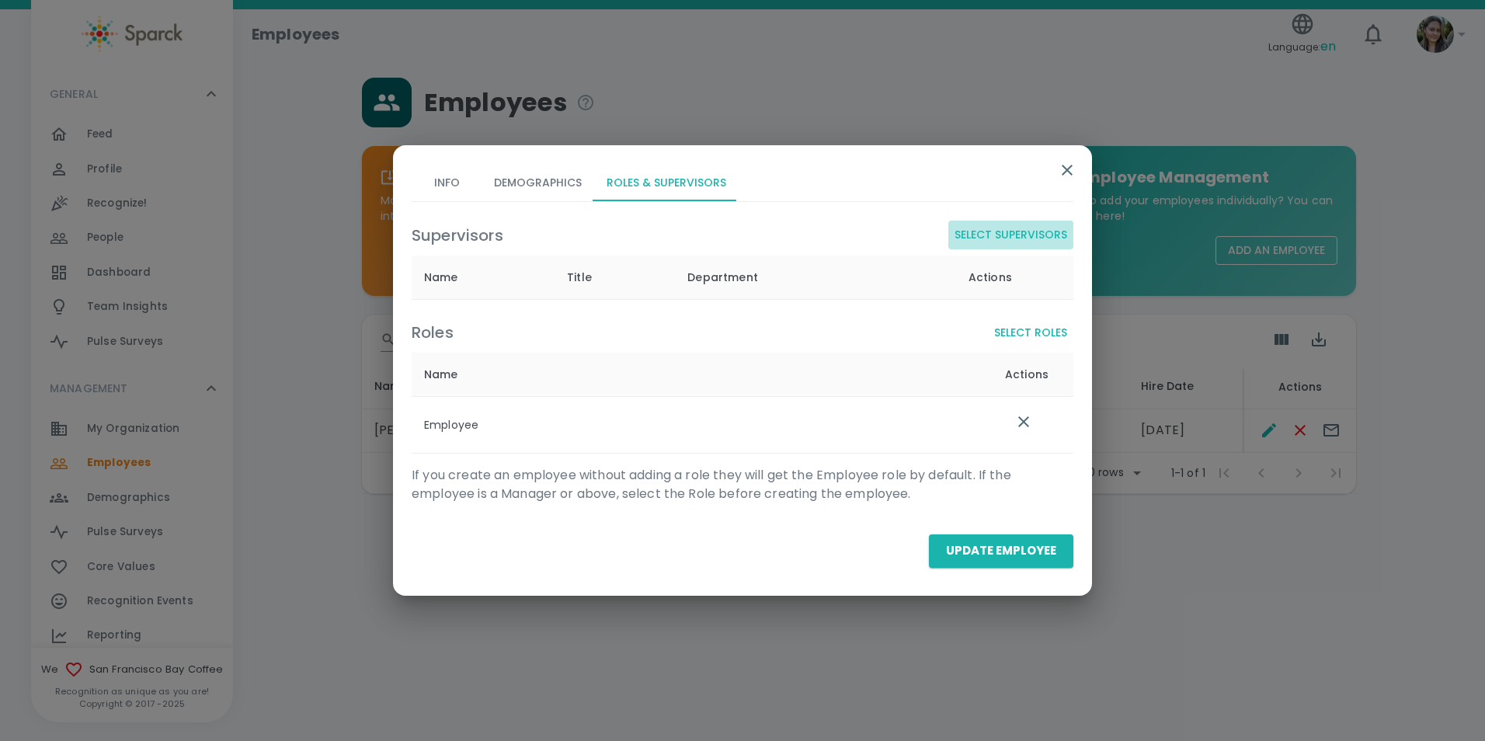
click at [1020, 241] on button "Select Supervisors" at bounding box center [1010, 235] width 125 height 29
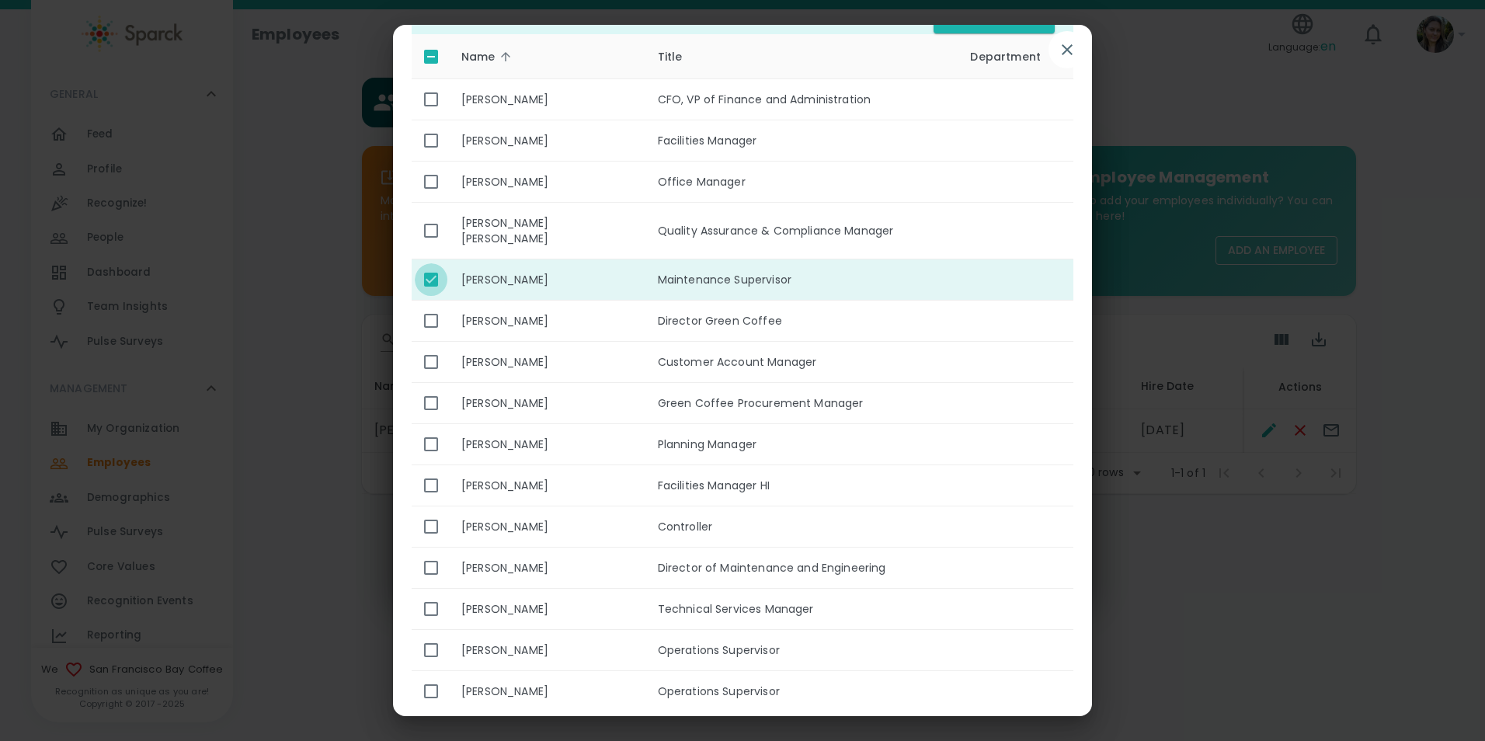
click at [429, 263] on input "enhanced table" at bounding box center [431, 279] width 33 height 33
checkbox input "false"
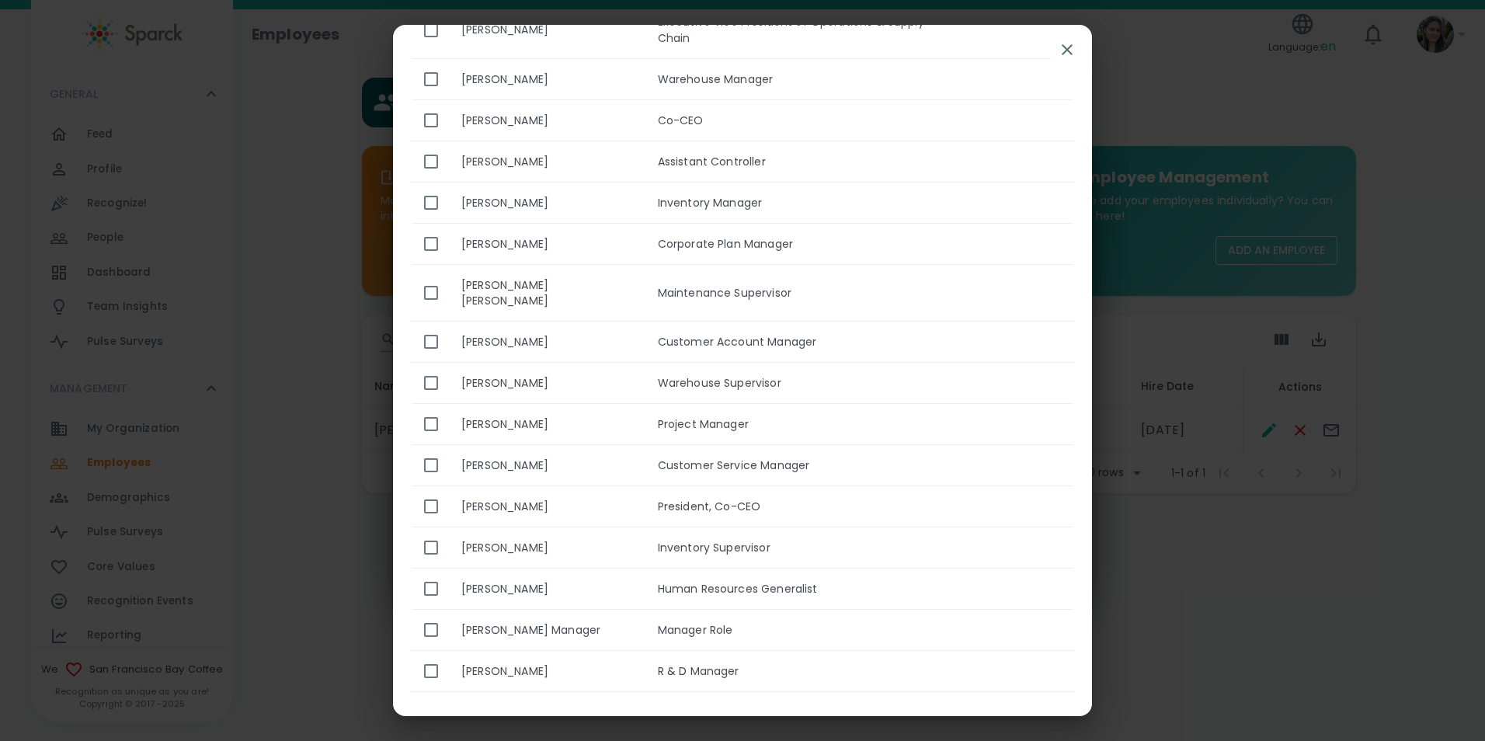
scroll to position [1009, 0]
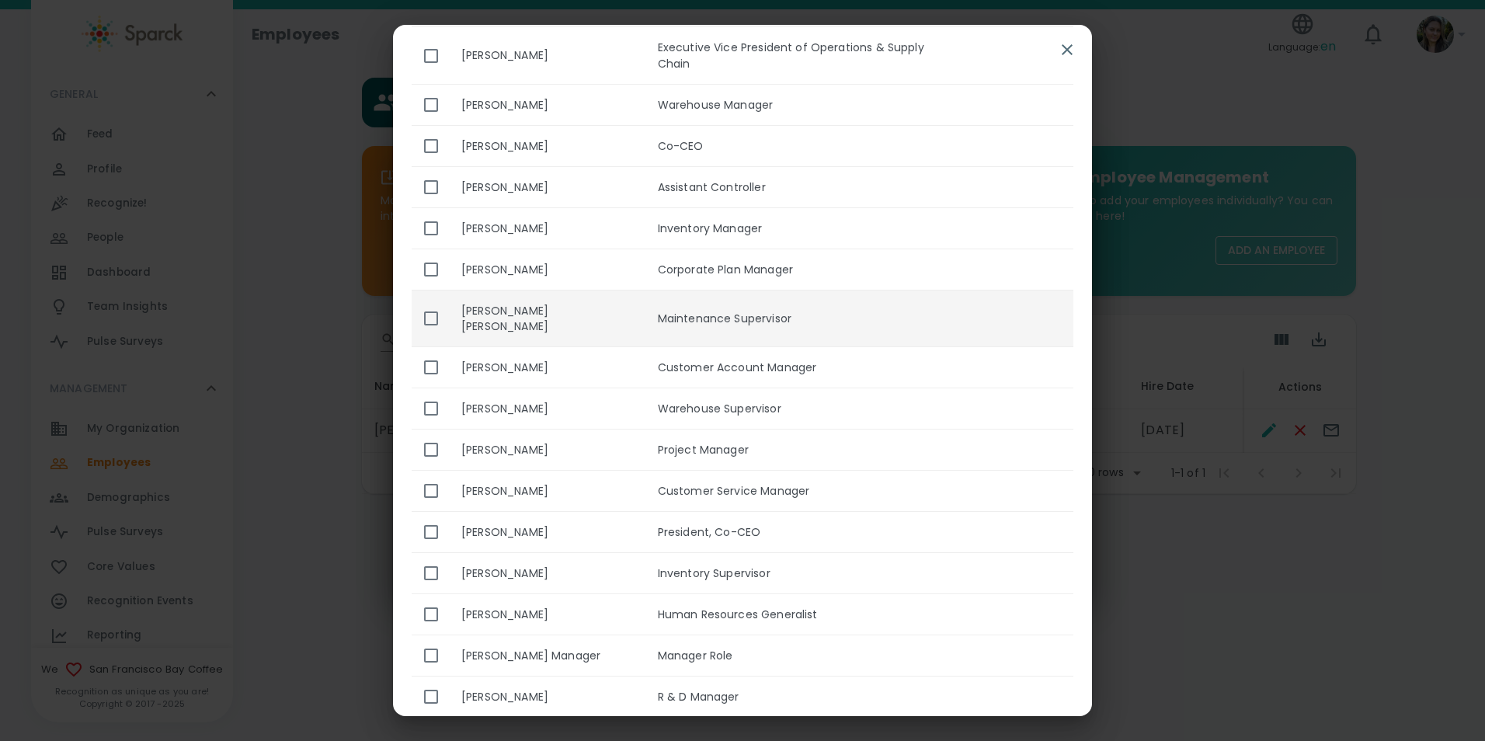
click at [424, 302] on input "enhanced table" at bounding box center [431, 318] width 33 height 33
checkbox input "true"
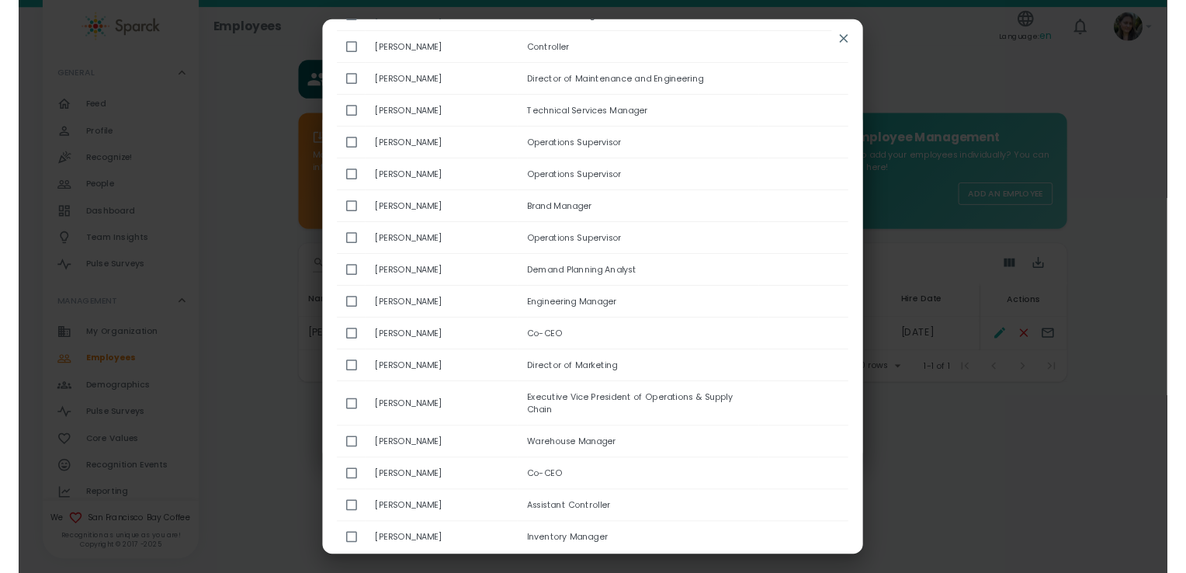
scroll to position [0, 0]
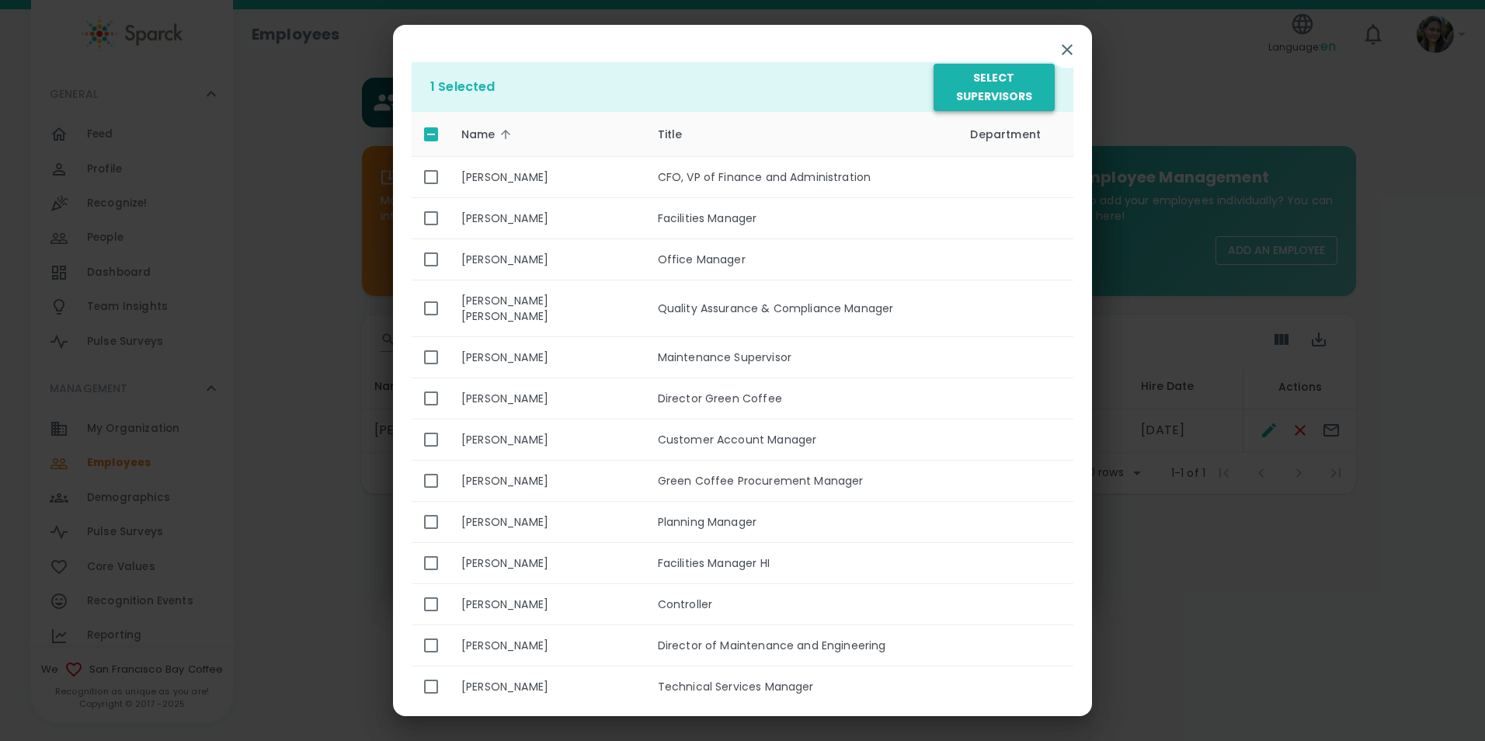
click at [976, 106] on button "Select Supervisors" at bounding box center [993, 87] width 121 height 47
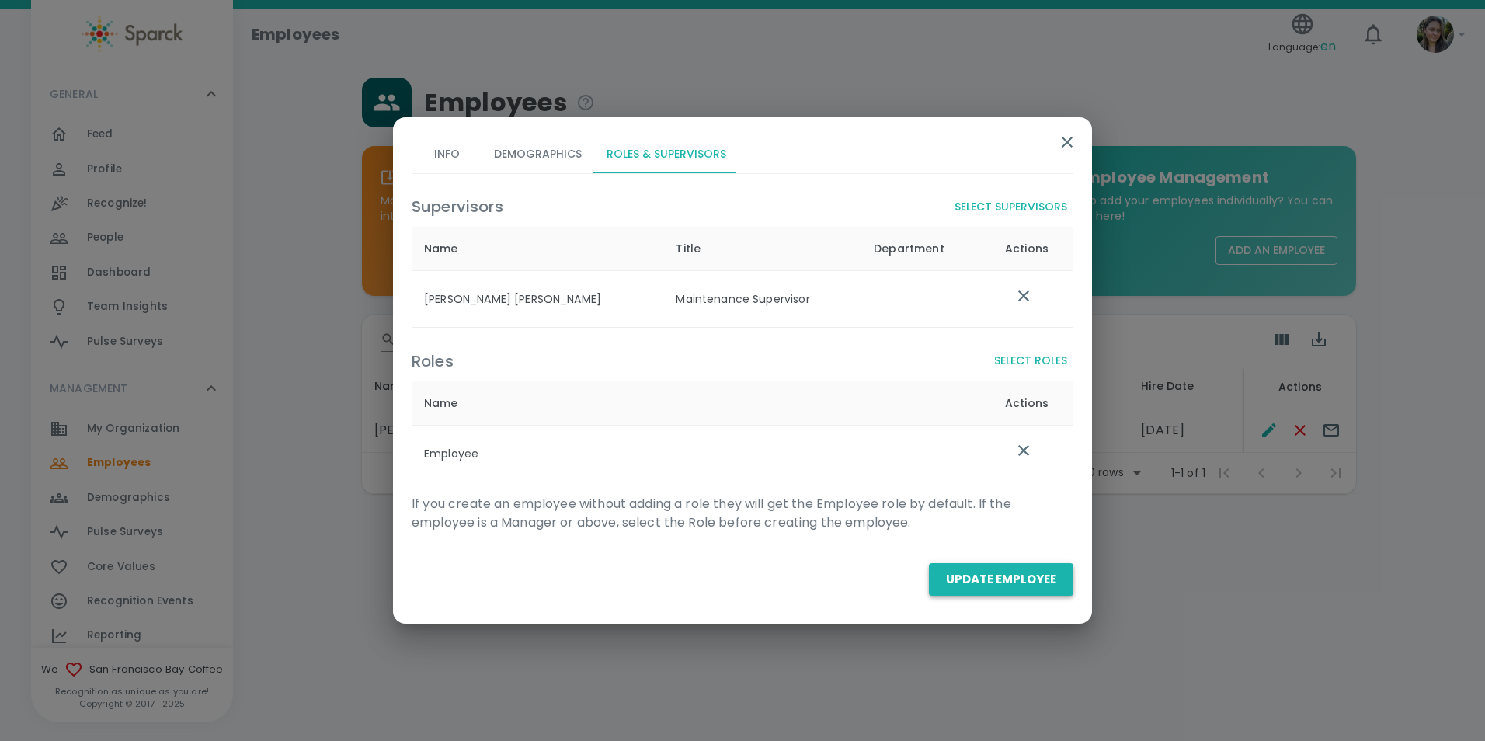
click at [949, 576] on button "Update Employee" at bounding box center [1001, 579] width 144 height 33
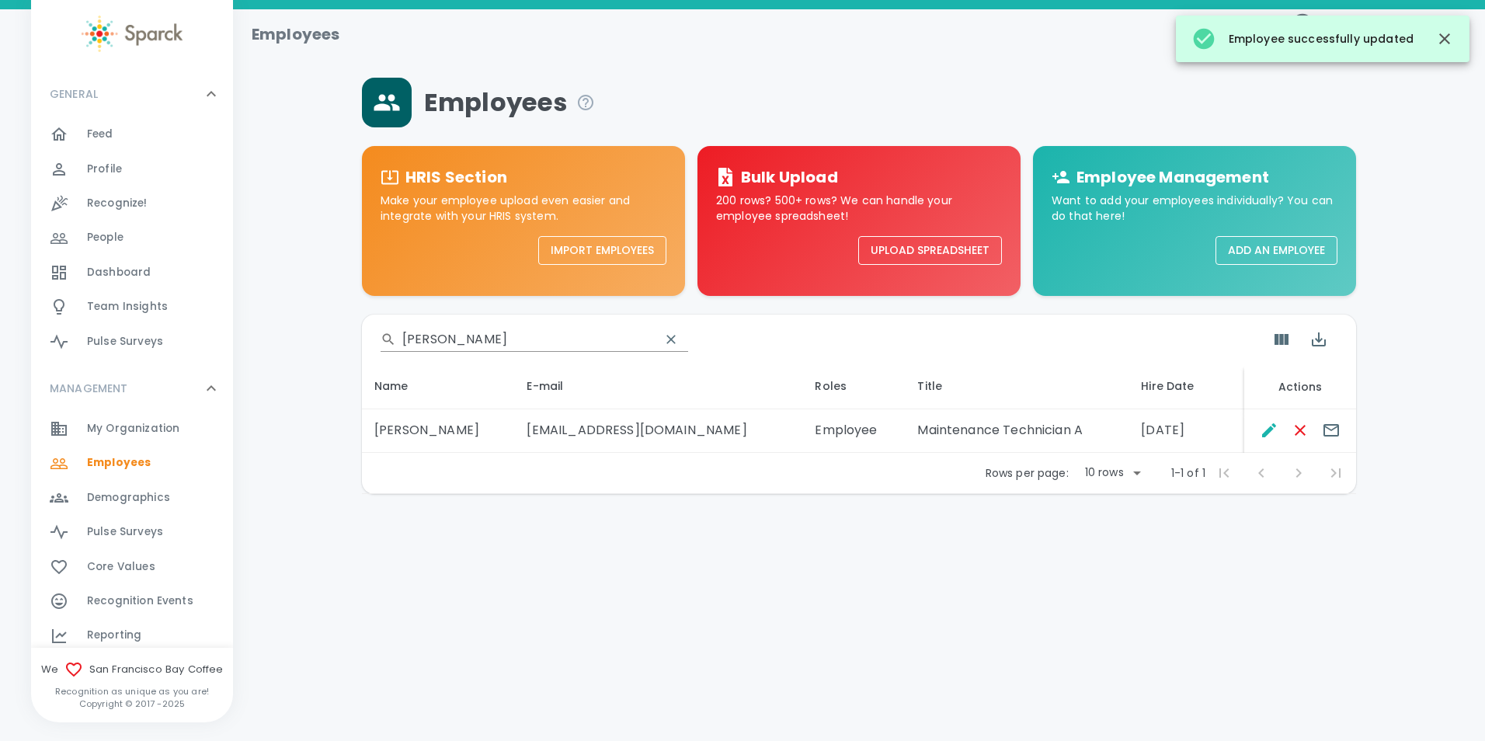
click at [433, 352] on div "​ [PERSON_NAME]" at bounding box center [859, 339] width 994 height 50
click at [452, 349] on input "[PERSON_NAME]" at bounding box center [524, 339] width 245 height 25
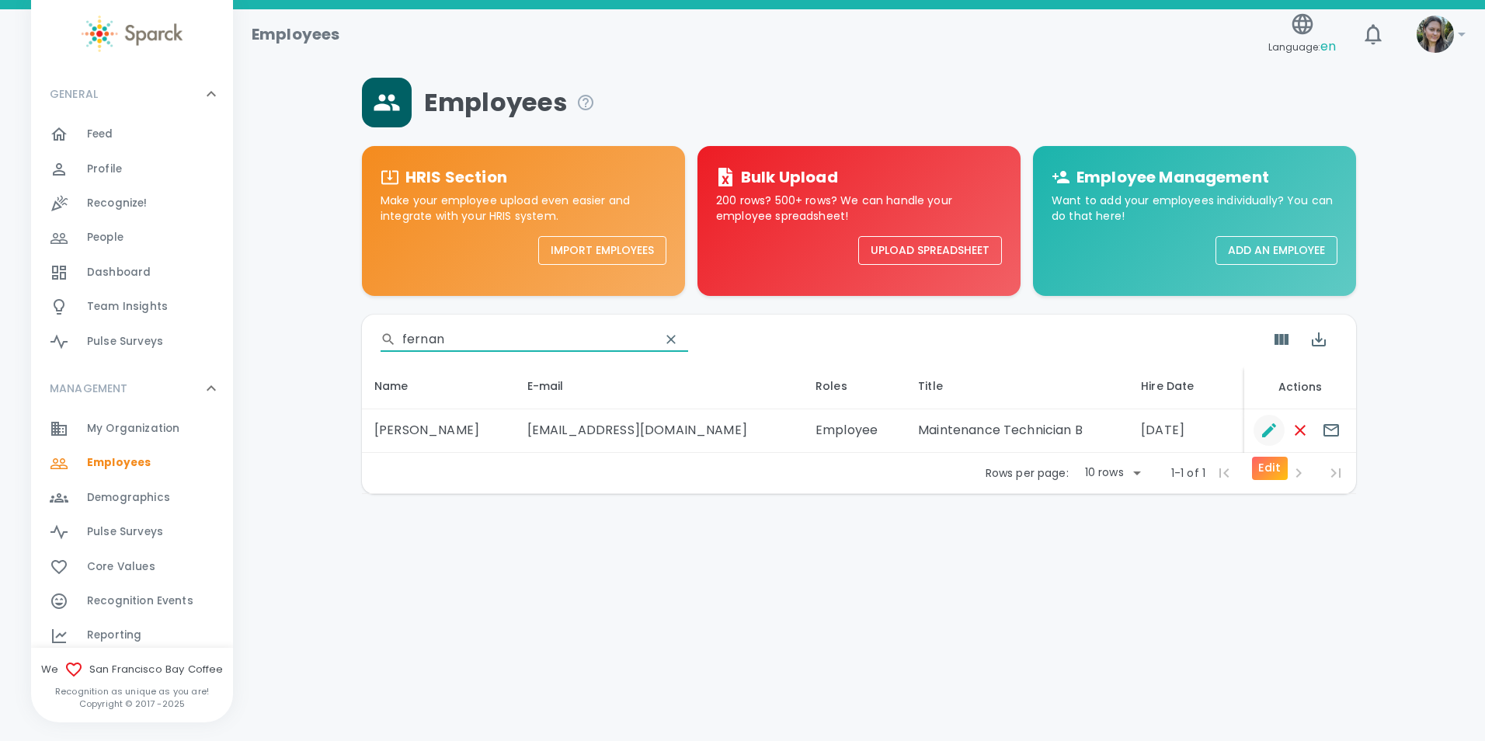
type input "fernan"
click at [1263, 424] on icon "Edit" at bounding box center [1268, 430] width 19 height 19
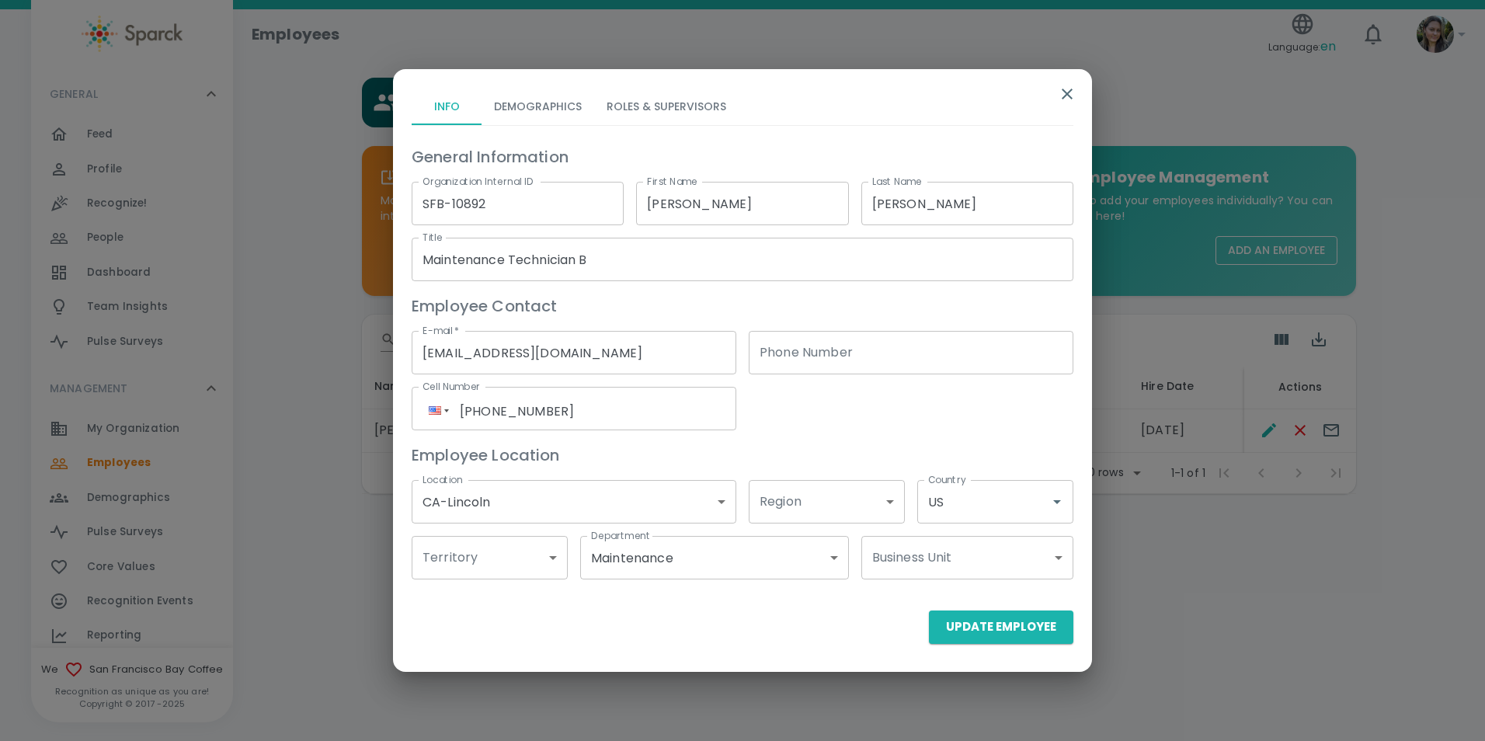
click at [674, 106] on button "Roles & Supervisors" at bounding box center [666, 106] width 144 height 37
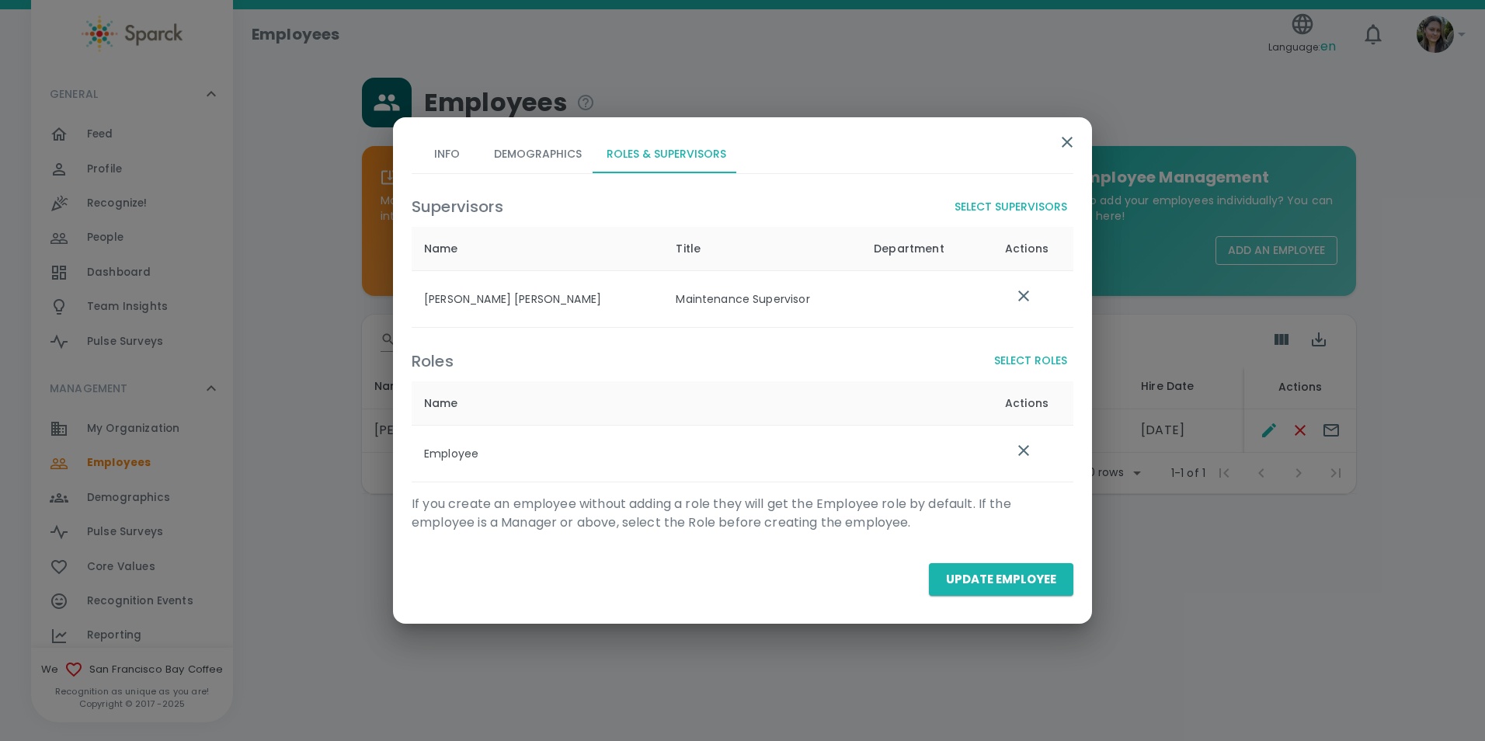
click at [1075, 148] on icon "button" at bounding box center [1067, 142] width 19 height 19
